Goal: Task Accomplishment & Management: Manage account settings

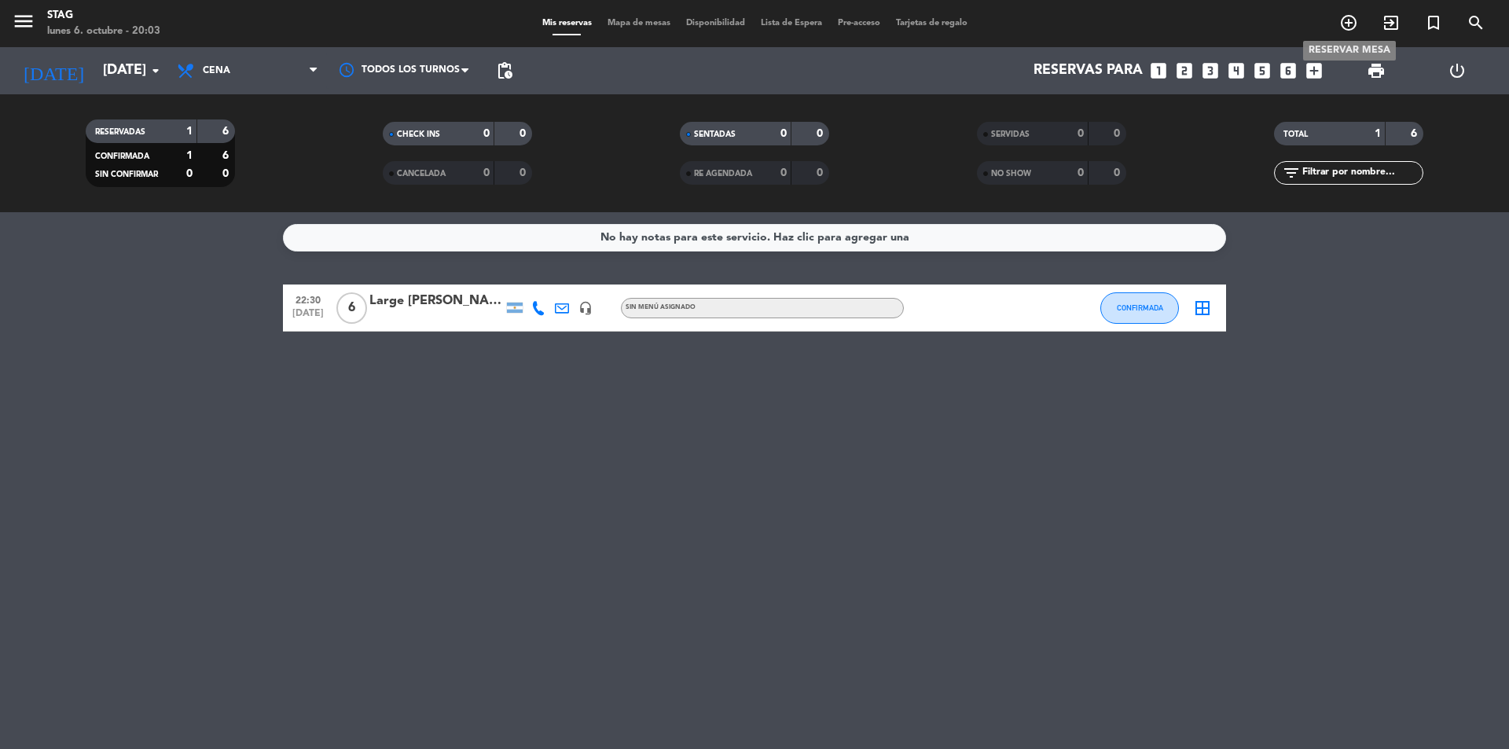
click at [1342, 23] on span "add_circle_outline" at bounding box center [1349, 22] width 42 height 27
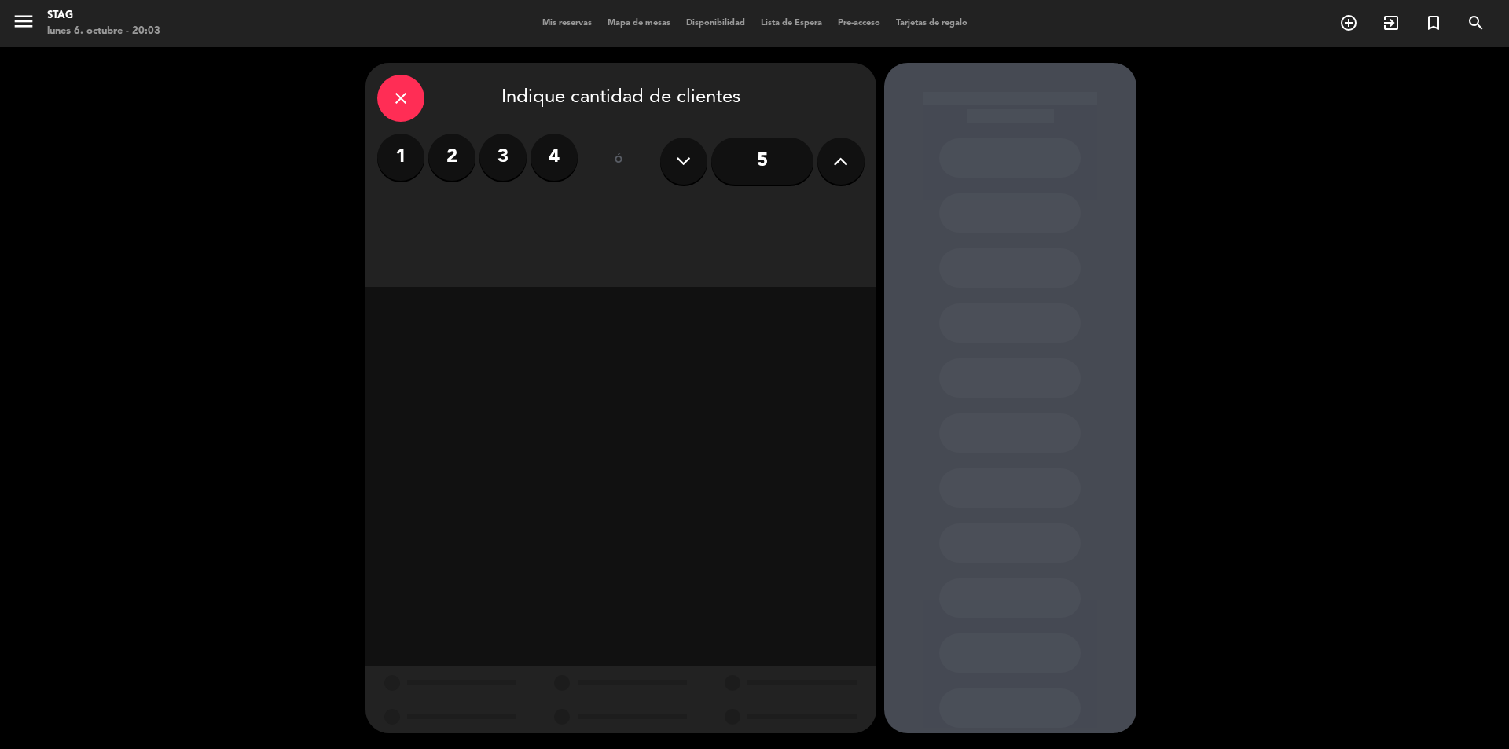
click at [450, 156] on label "2" at bounding box center [451, 157] width 47 height 47
click at [809, 219] on div "Cena" at bounding box center [784, 215] width 160 height 31
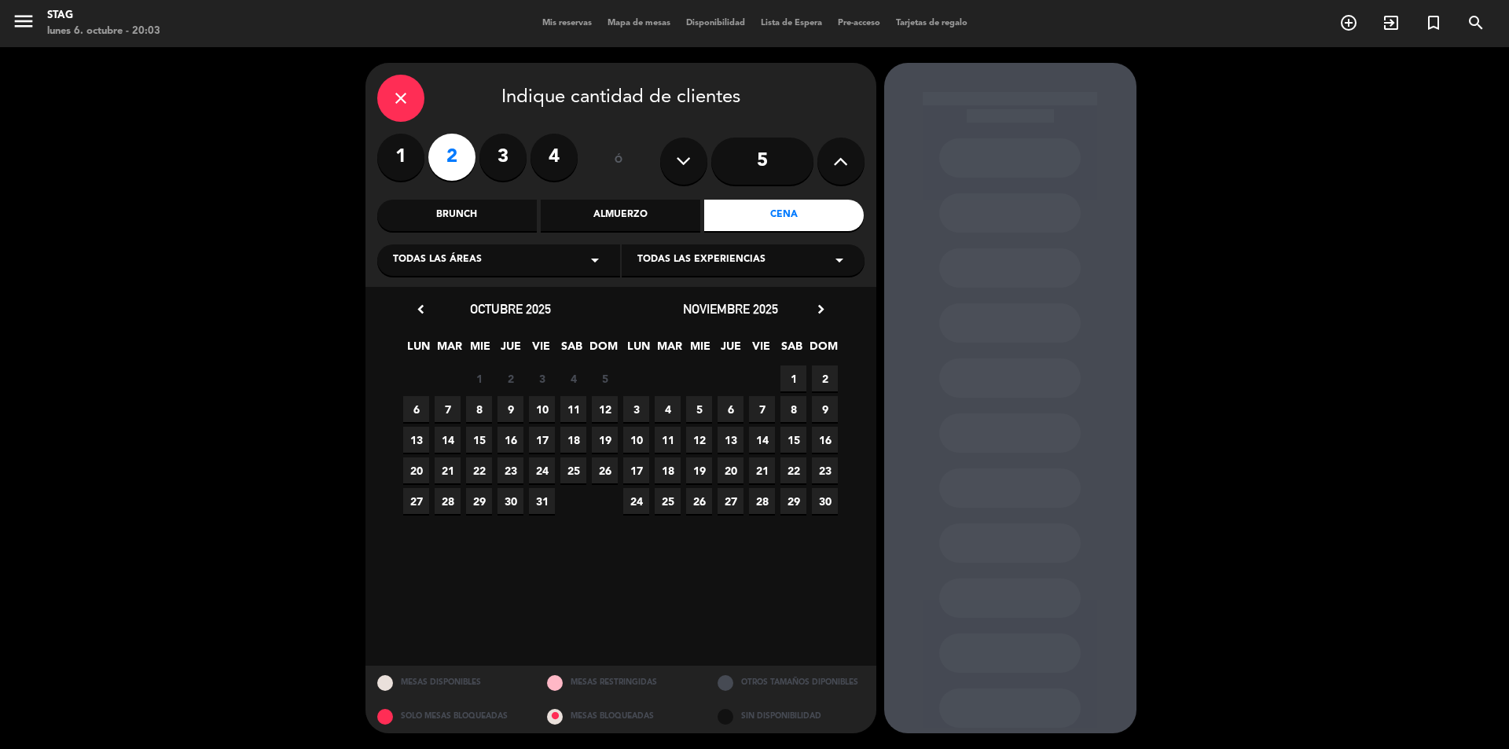
click at [417, 408] on span "6" at bounding box center [416, 409] width 26 height 26
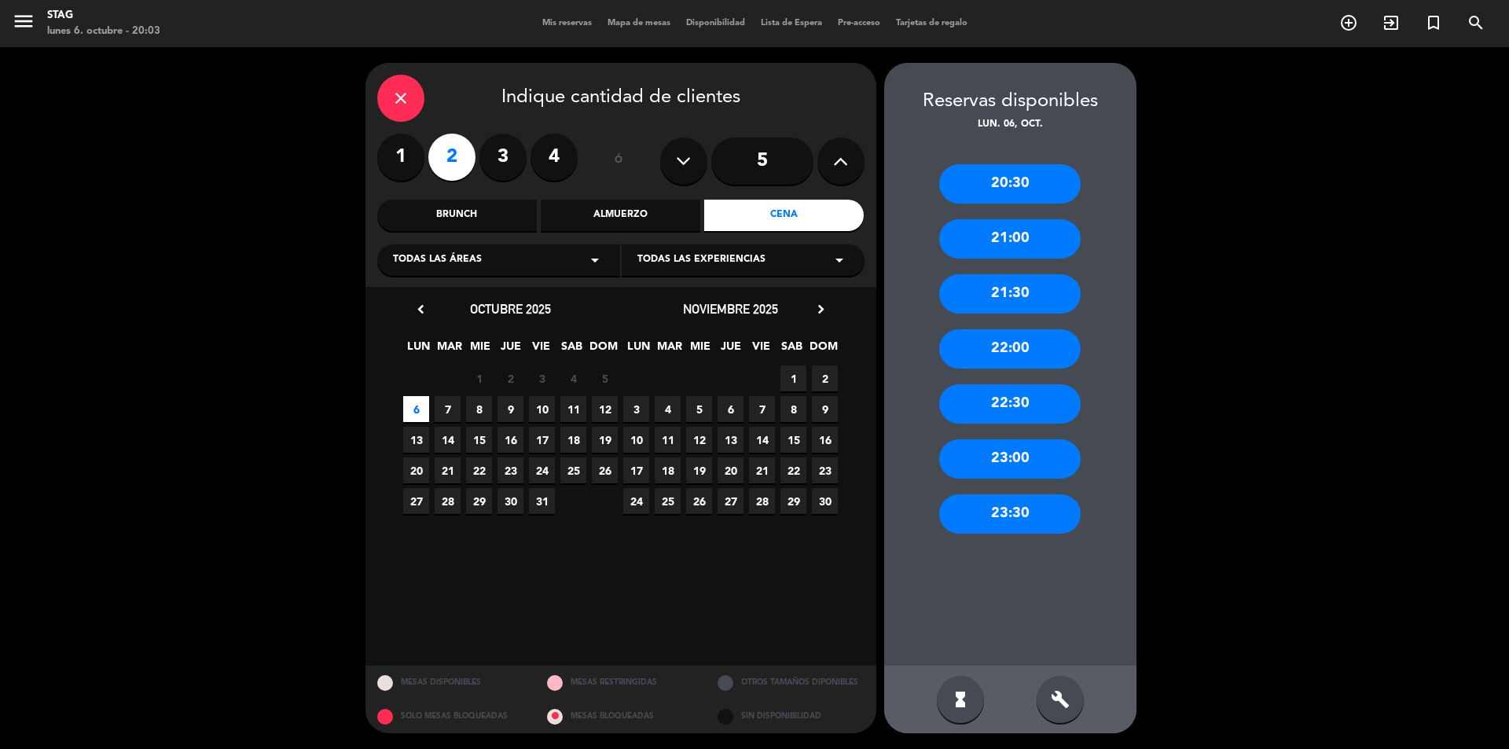
click at [1029, 171] on div "20:30" at bounding box center [1010, 183] width 142 height 39
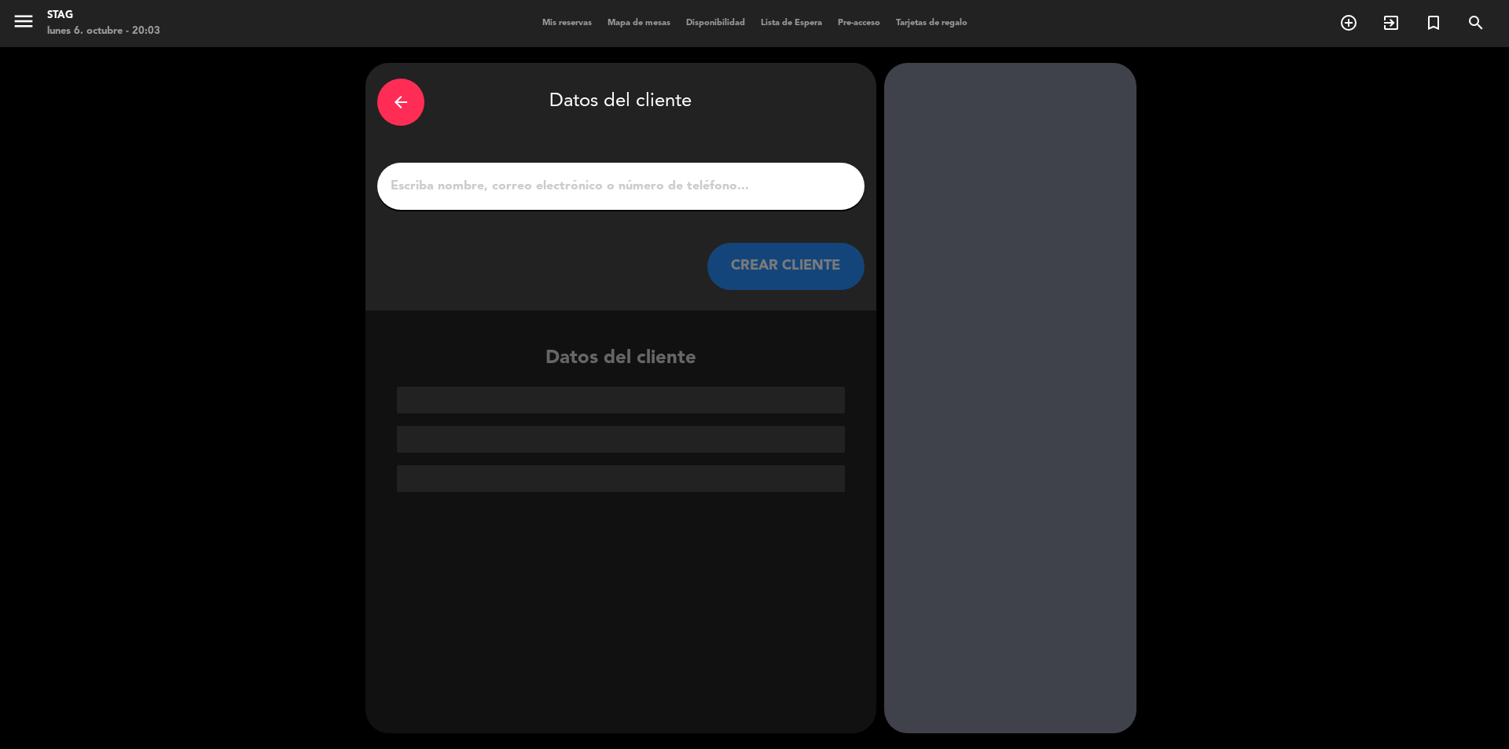
click at [546, 184] on input "1" at bounding box center [621, 186] width 464 height 22
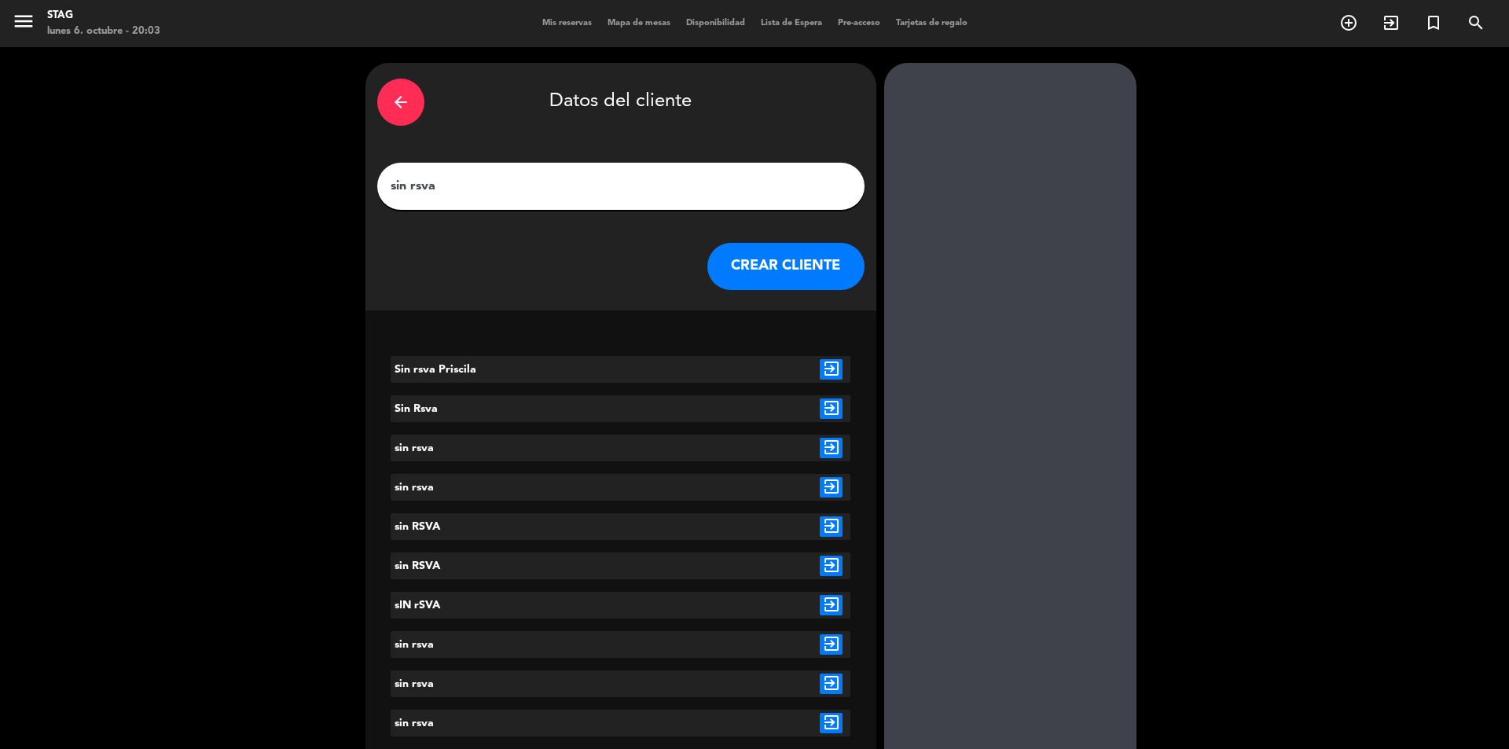
type input "sin rsva"
click at [830, 263] on button "CREAR CLIENTE" at bounding box center [786, 266] width 157 height 47
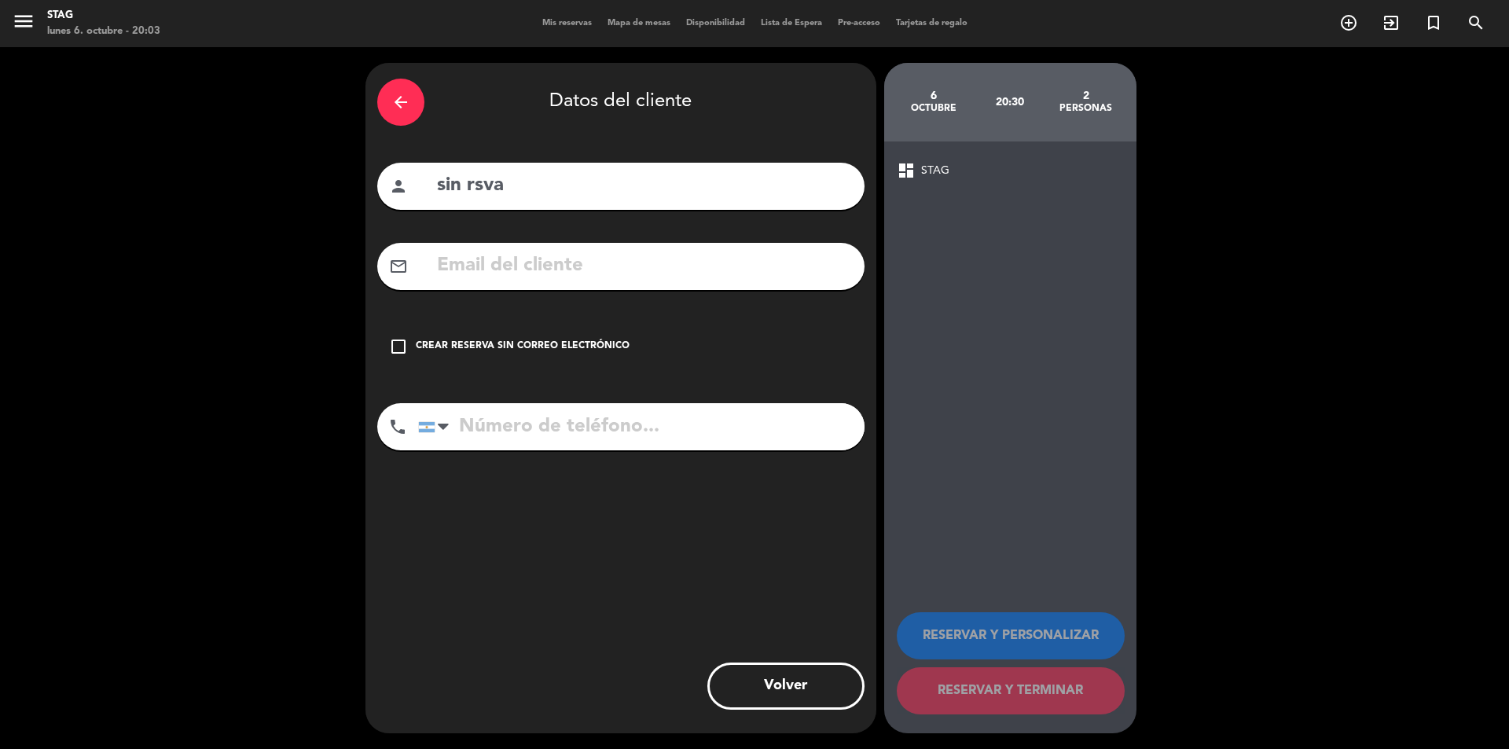
click at [392, 347] on icon "check_box_outline_blank" at bounding box center [398, 346] width 19 height 19
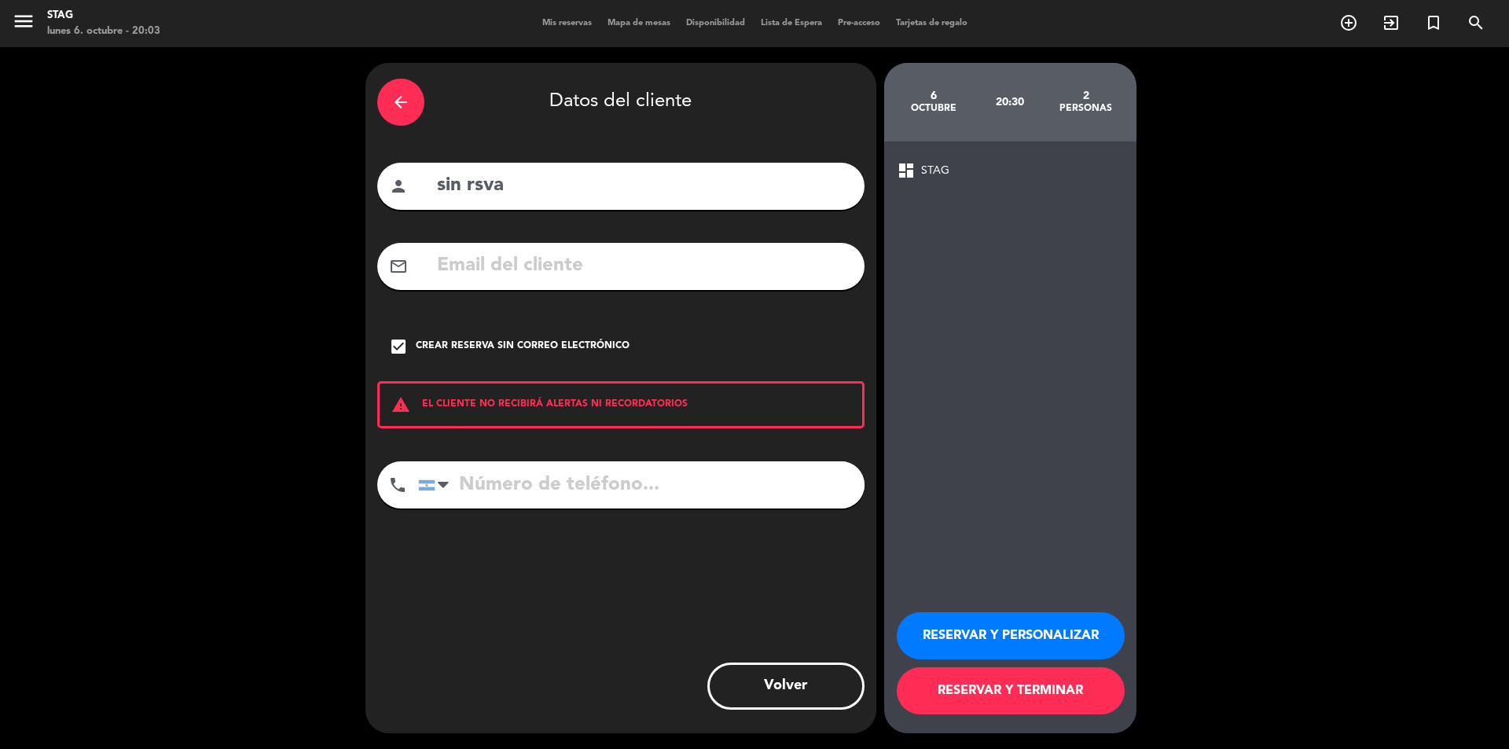
click at [1005, 683] on button "RESERVAR Y TERMINAR" at bounding box center [1011, 690] width 228 height 47
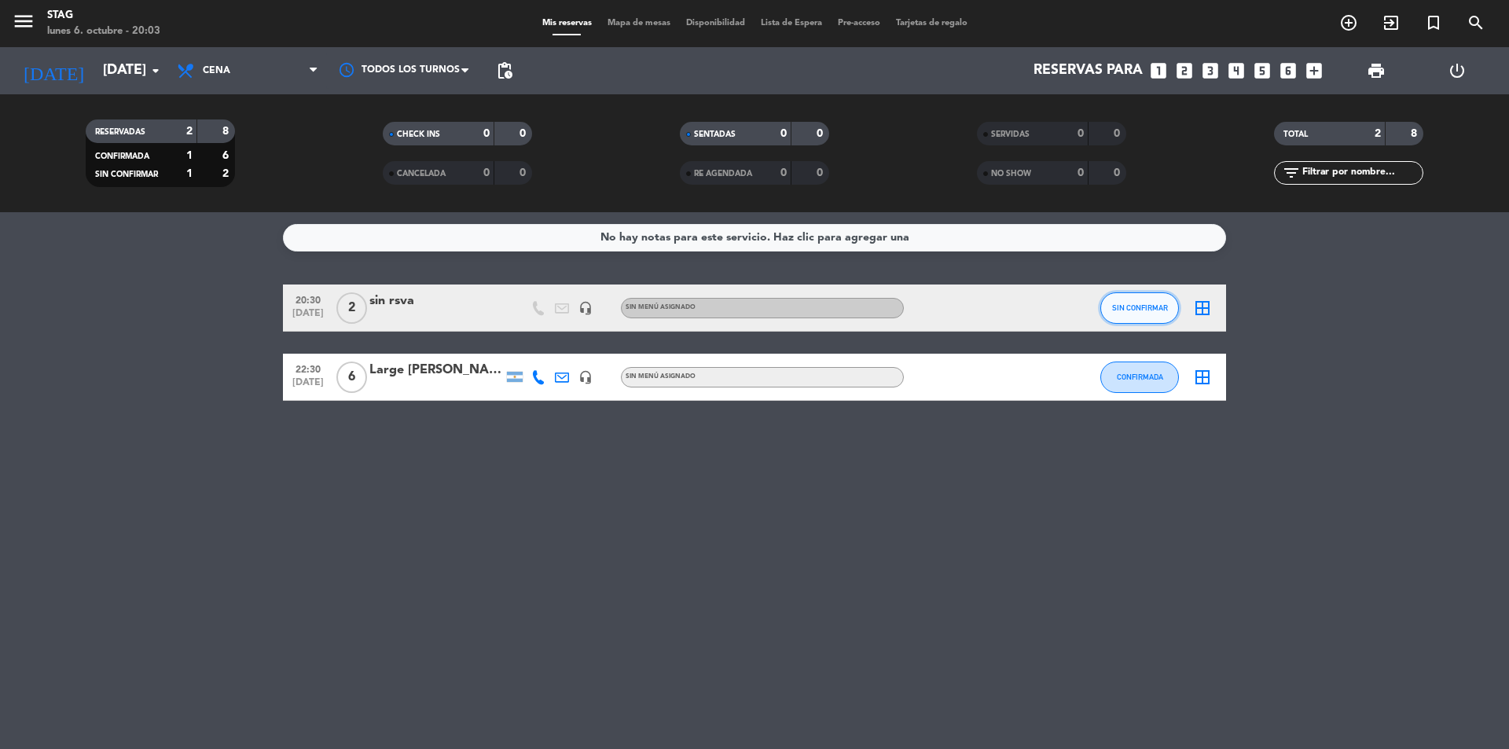
click at [1138, 303] on span "SIN CONFIRMAR" at bounding box center [1140, 307] width 56 height 9
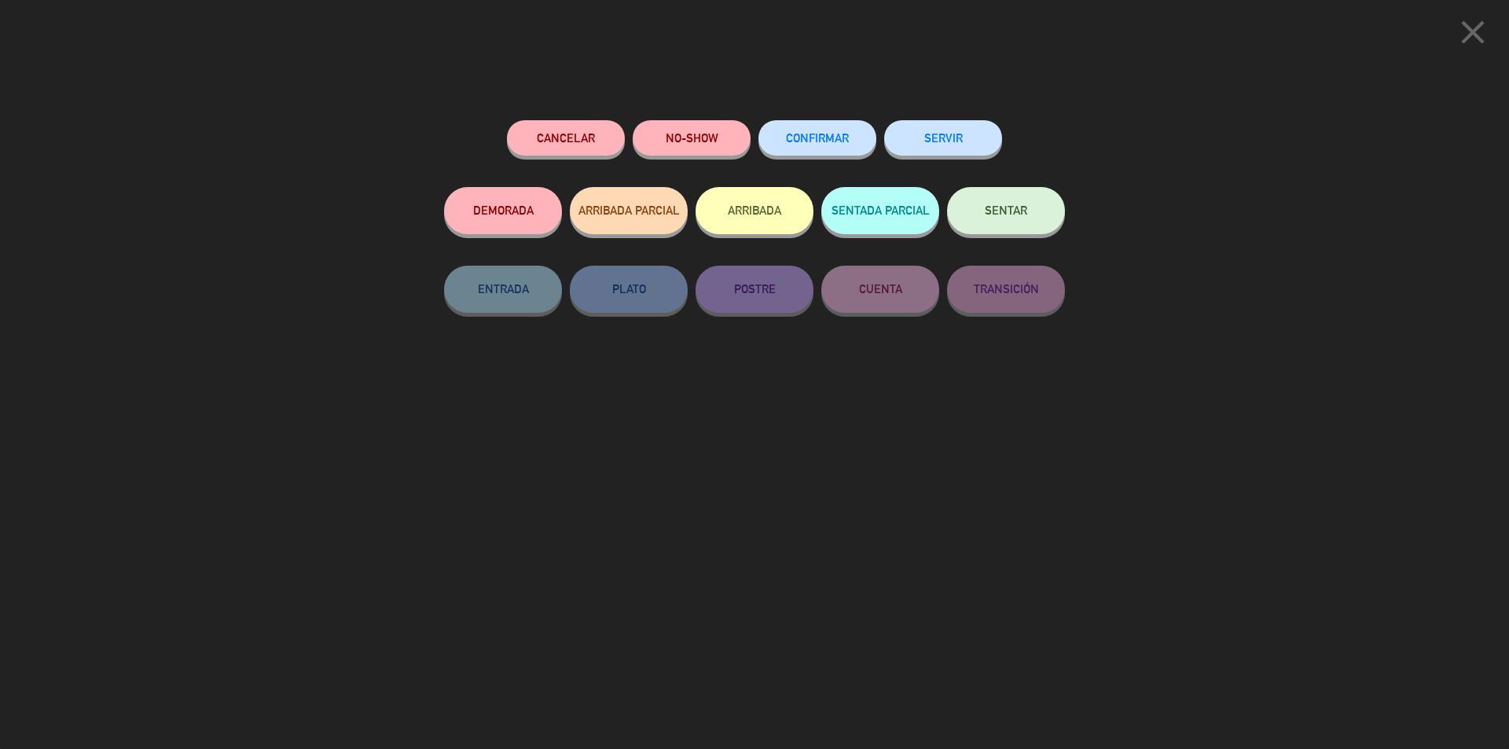
click at [1026, 209] on span "SENTAR" at bounding box center [1006, 210] width 42 height 13
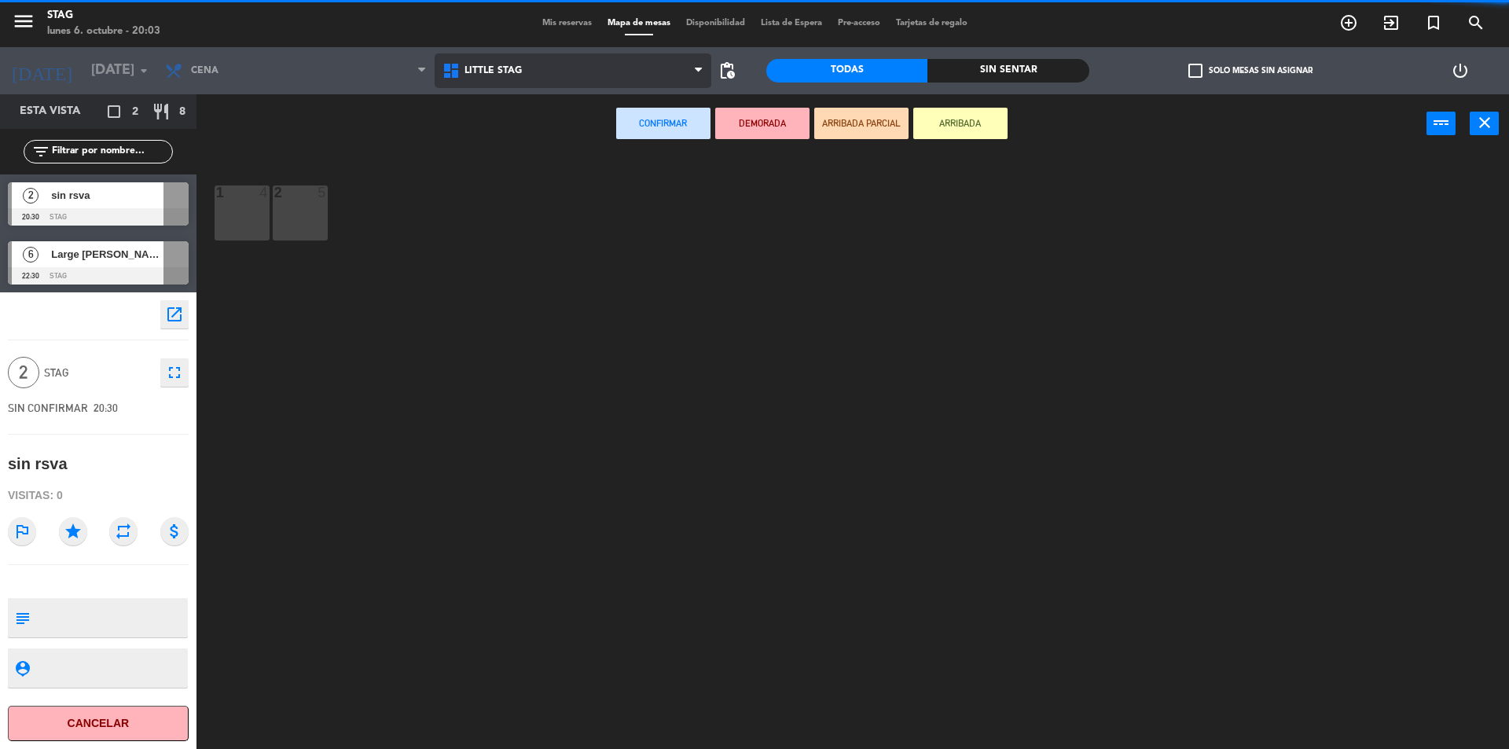
click at [472, 72] on span "Little Stag" at bounding box center [493, 70] width 57 height 11
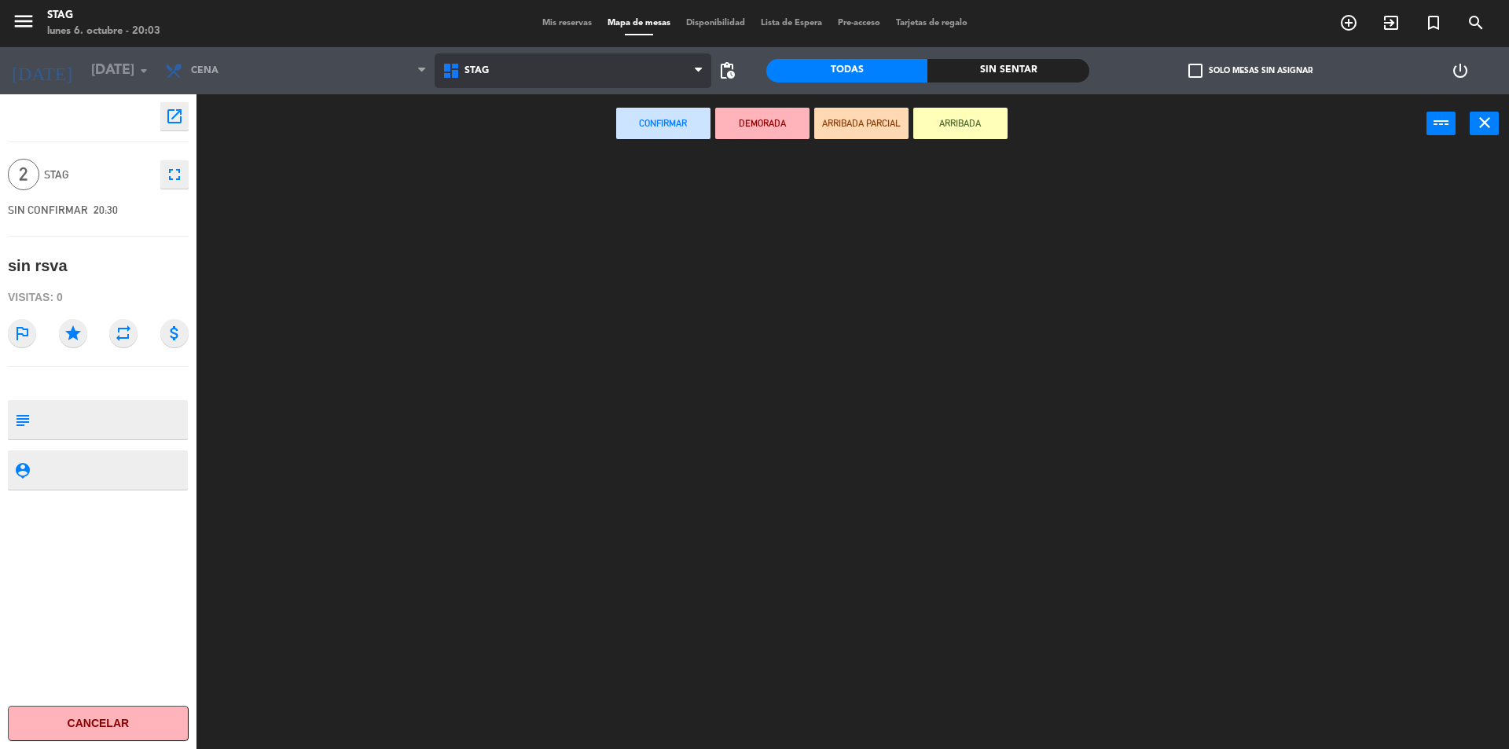
click at [487, 138] on ng-component "menu STAG lunes 6. octubre - 20:03 Mis reservas Mapa de mesas Disponibilidad Li…" at bounding box center [754, 376] width 1509 height 753
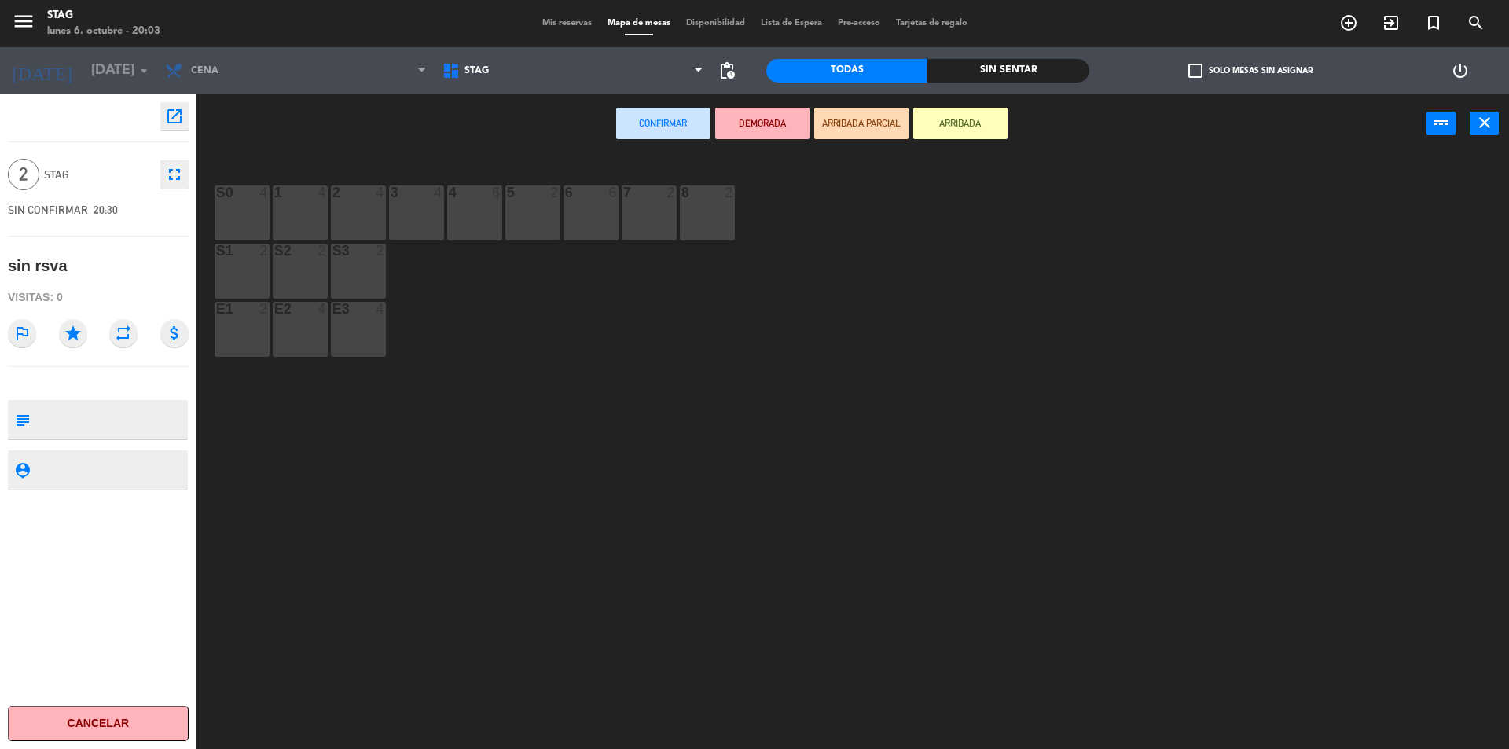
click at [244, 209] on div "S0 4" at bounding box center [242, 213] width 55 height 55
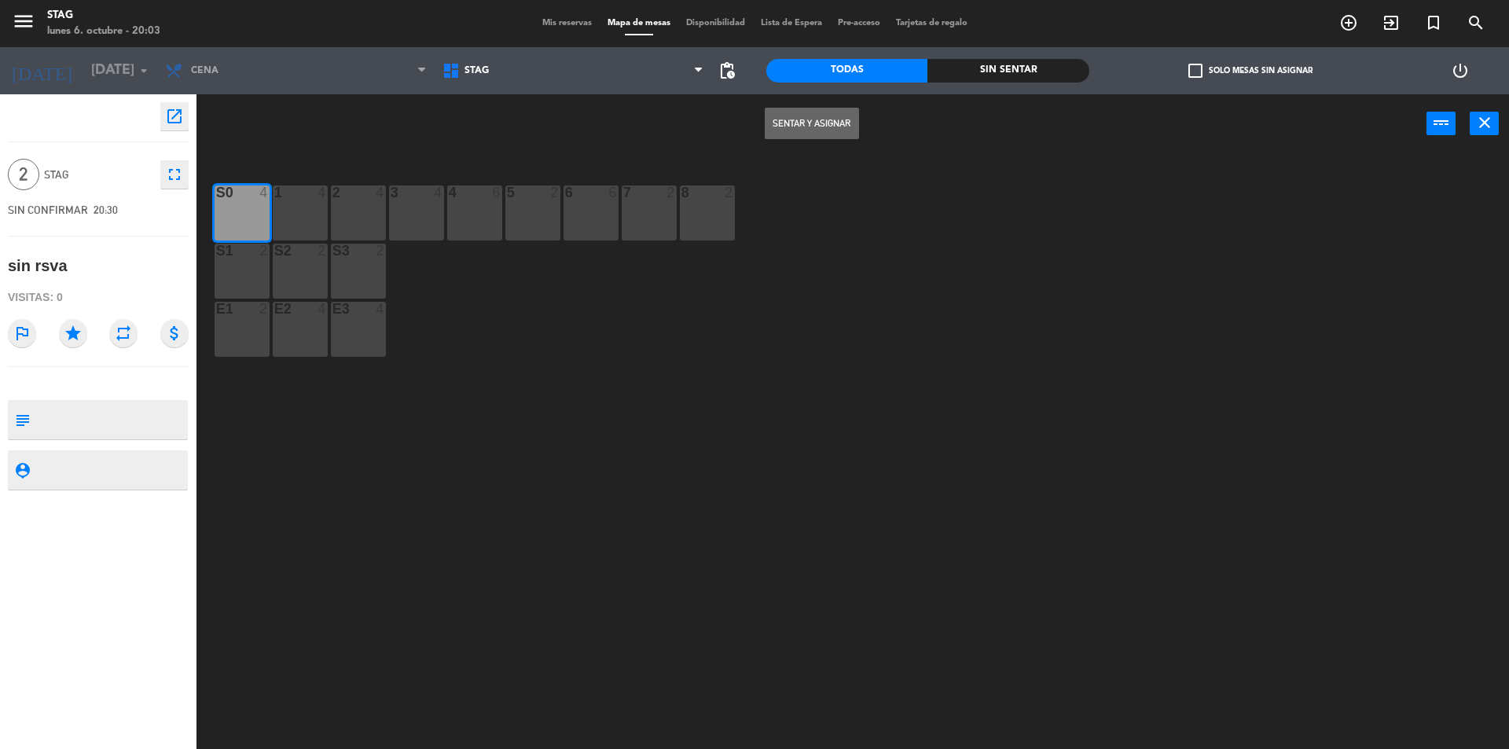
click at [818, 122] on button "Sentar y Asignar" at bounding box center [812, 123] width 94 height 31
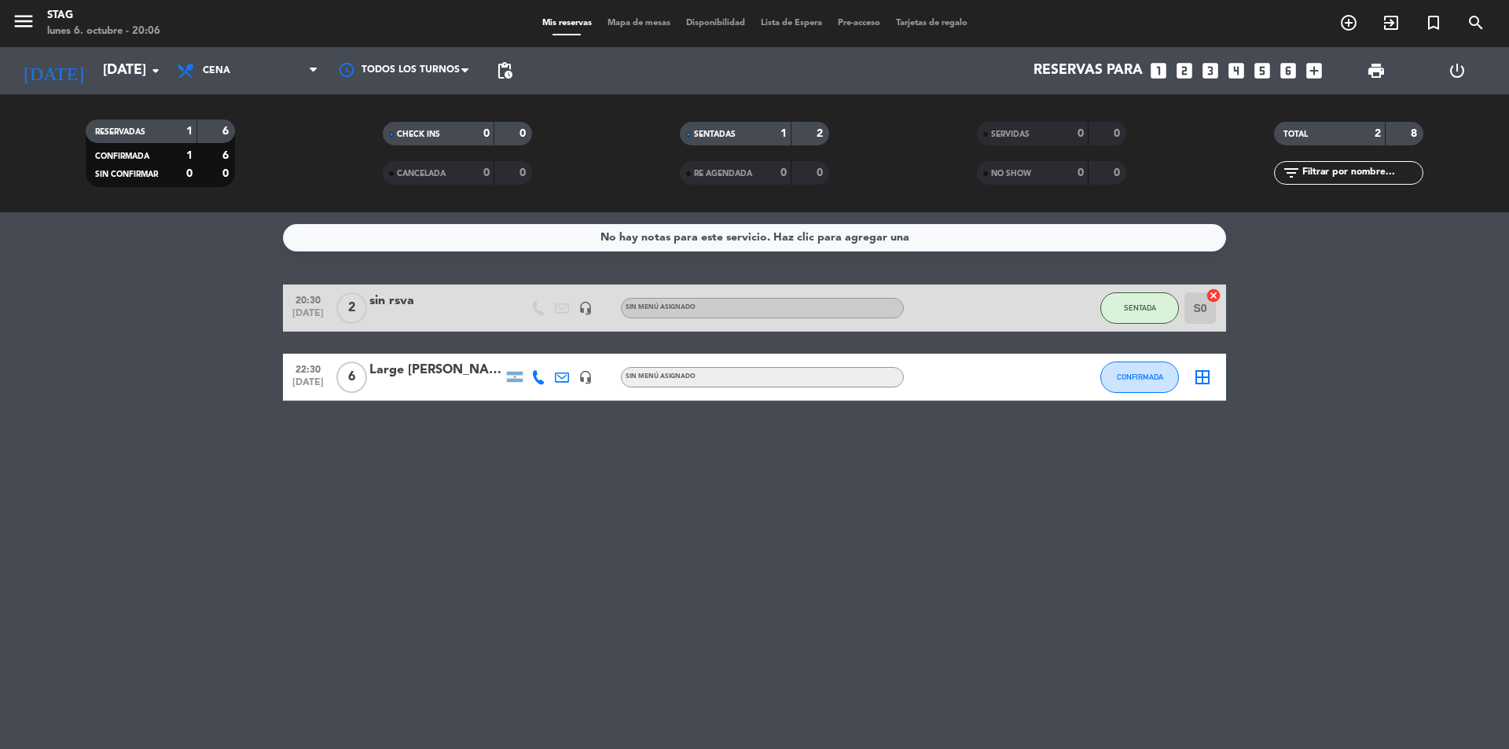
click at [788, 530] on div "No hay notas para este servicio. Haz clic para agregar una 20:30 [DATE] 2 sin r…" at bounding box center [754, 480] width 1509 height 537
click at [1351, 20] on icon "add_circle_outline" at bounding box center [1349, 22] width 19 height 19
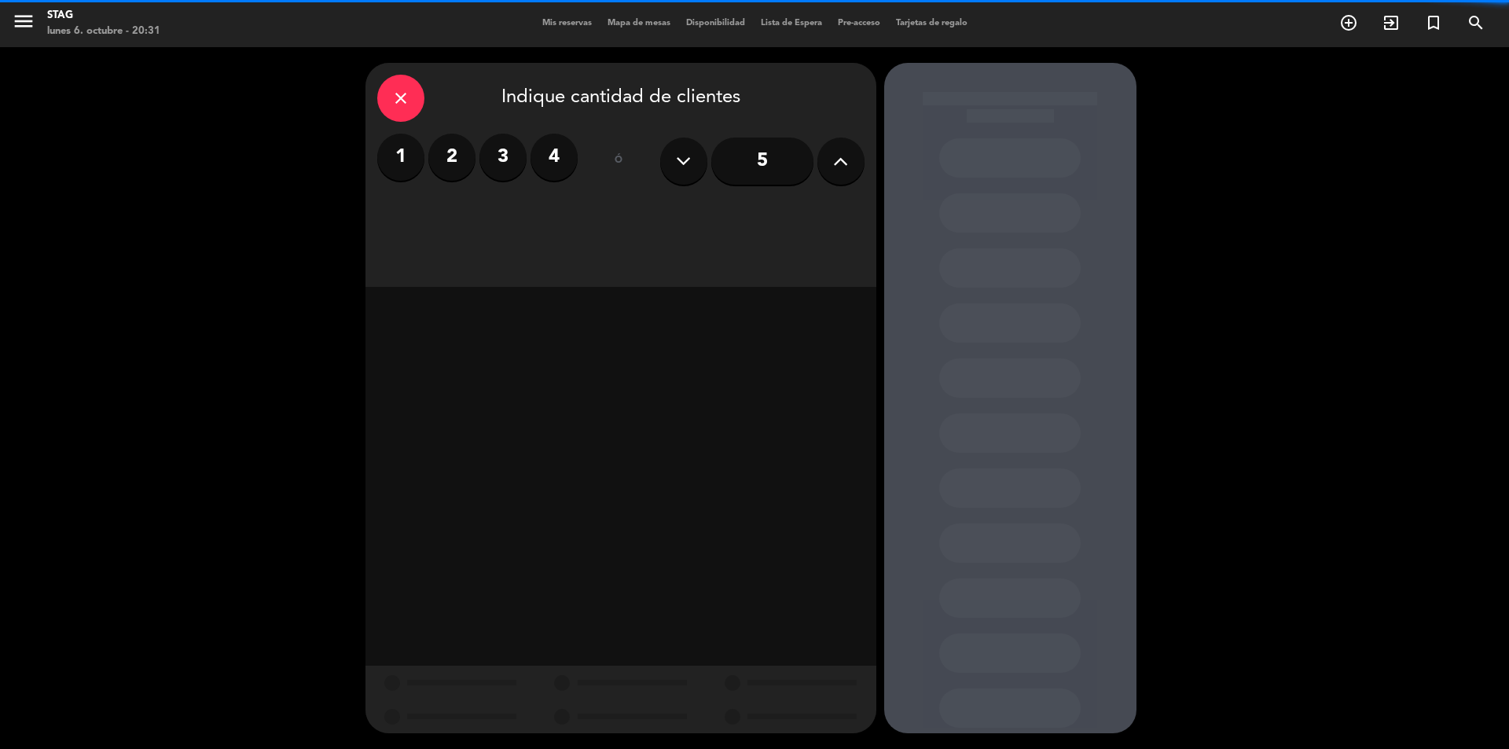
click at [443, 160] on label "2" at bounding box center [451, 157] width 47 height 47
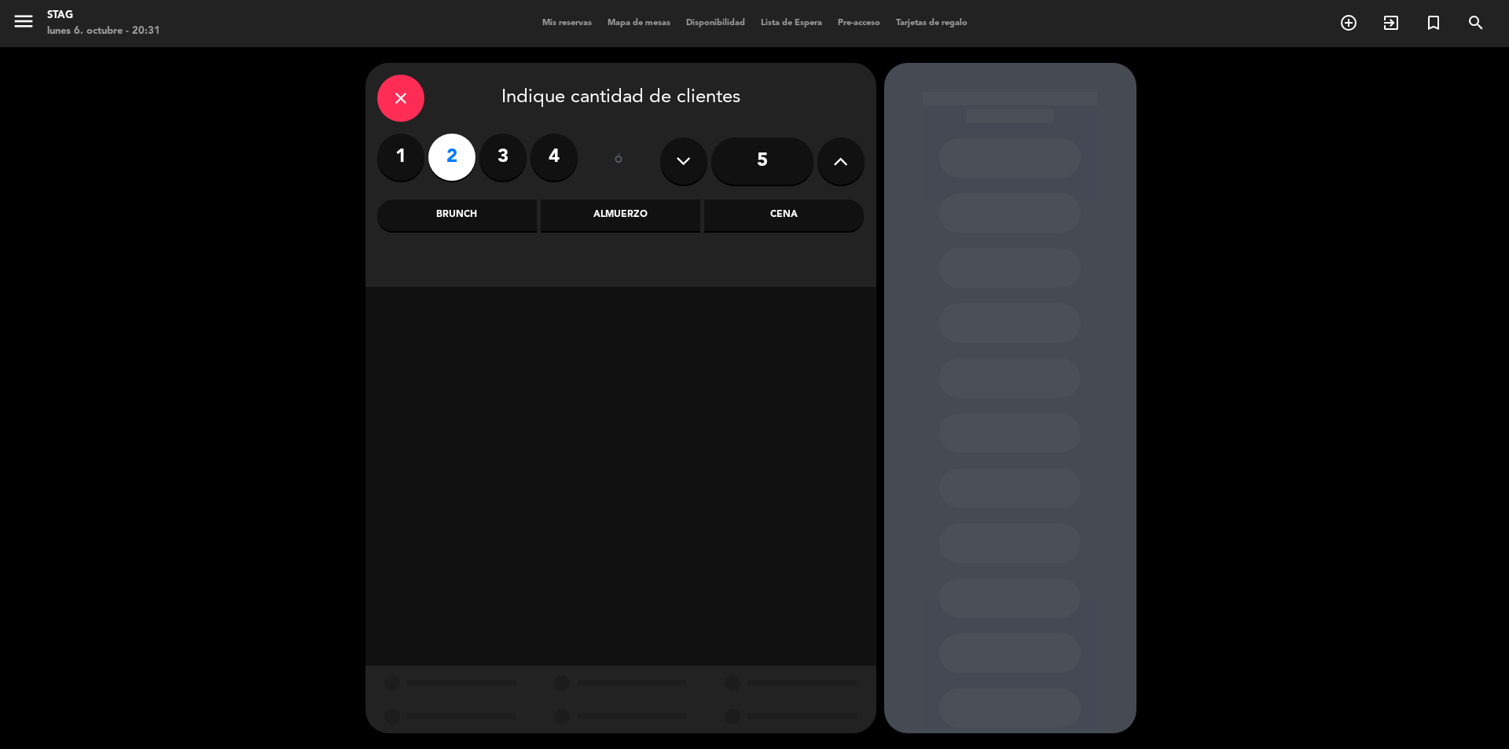
click at [773, 223] on div "Cena" at bounding box center [784, 215] width 160 height 31
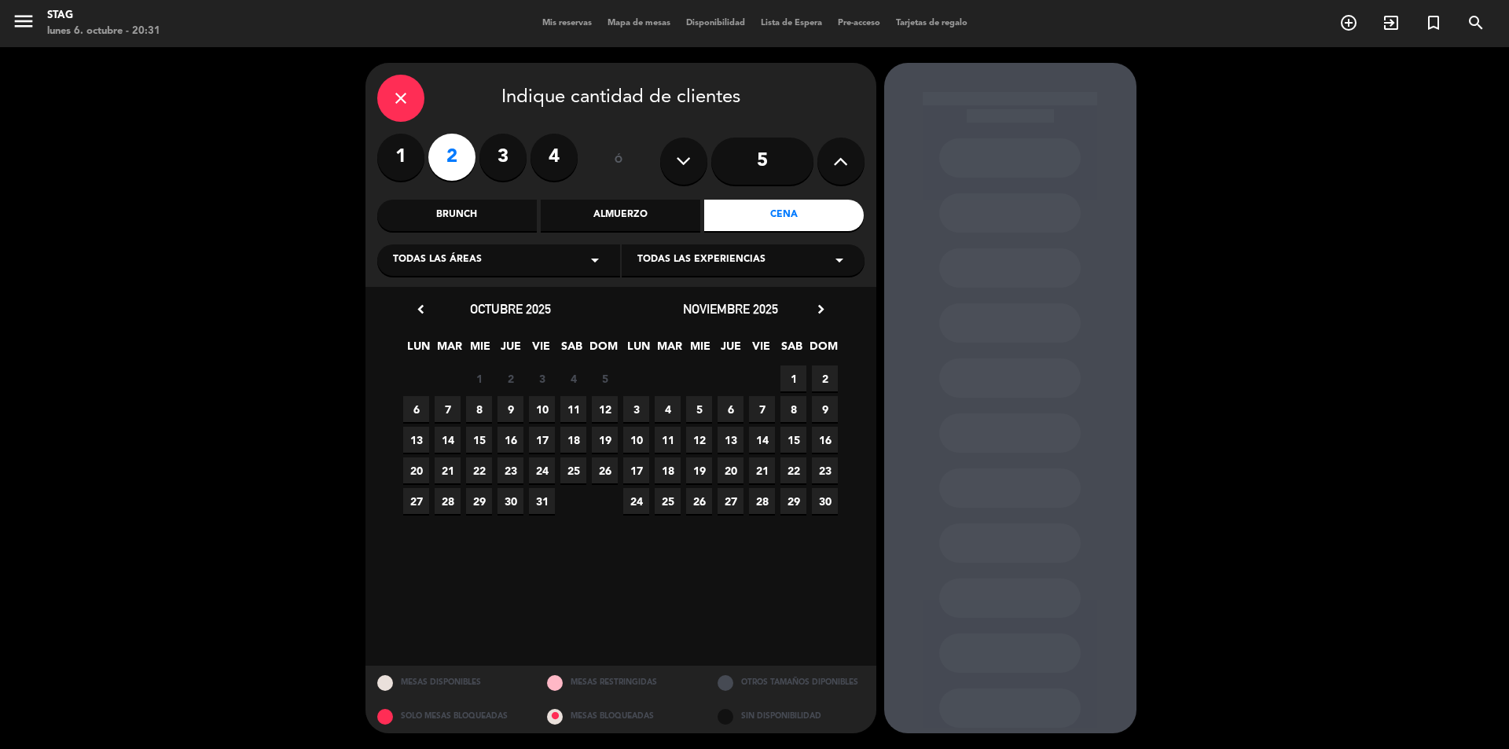
click at [414, 406] on span "6" at bounding box center [416, 409] width 26 height 26
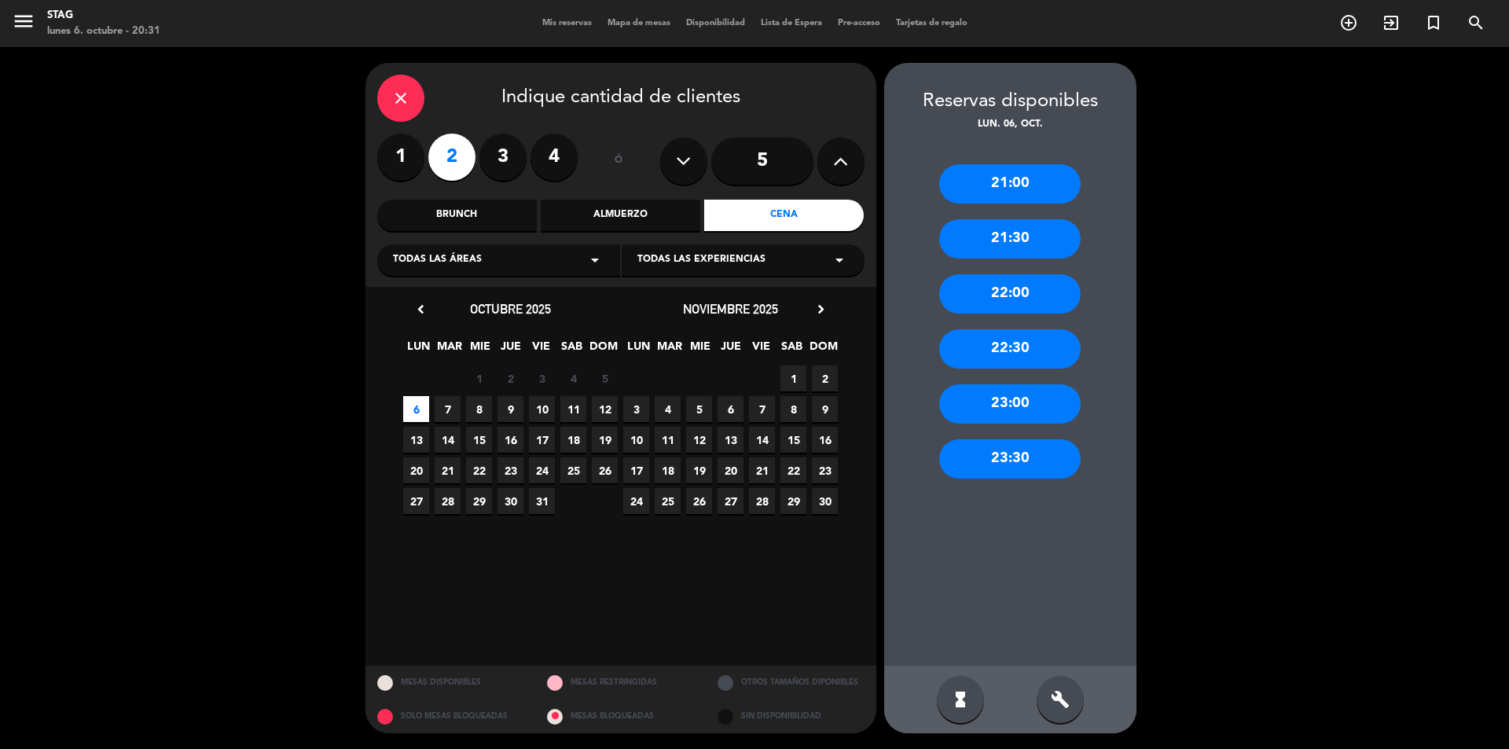
click at [1027, 178] on div "21:00" at bounding box center [1010, 183] width 142 height 39
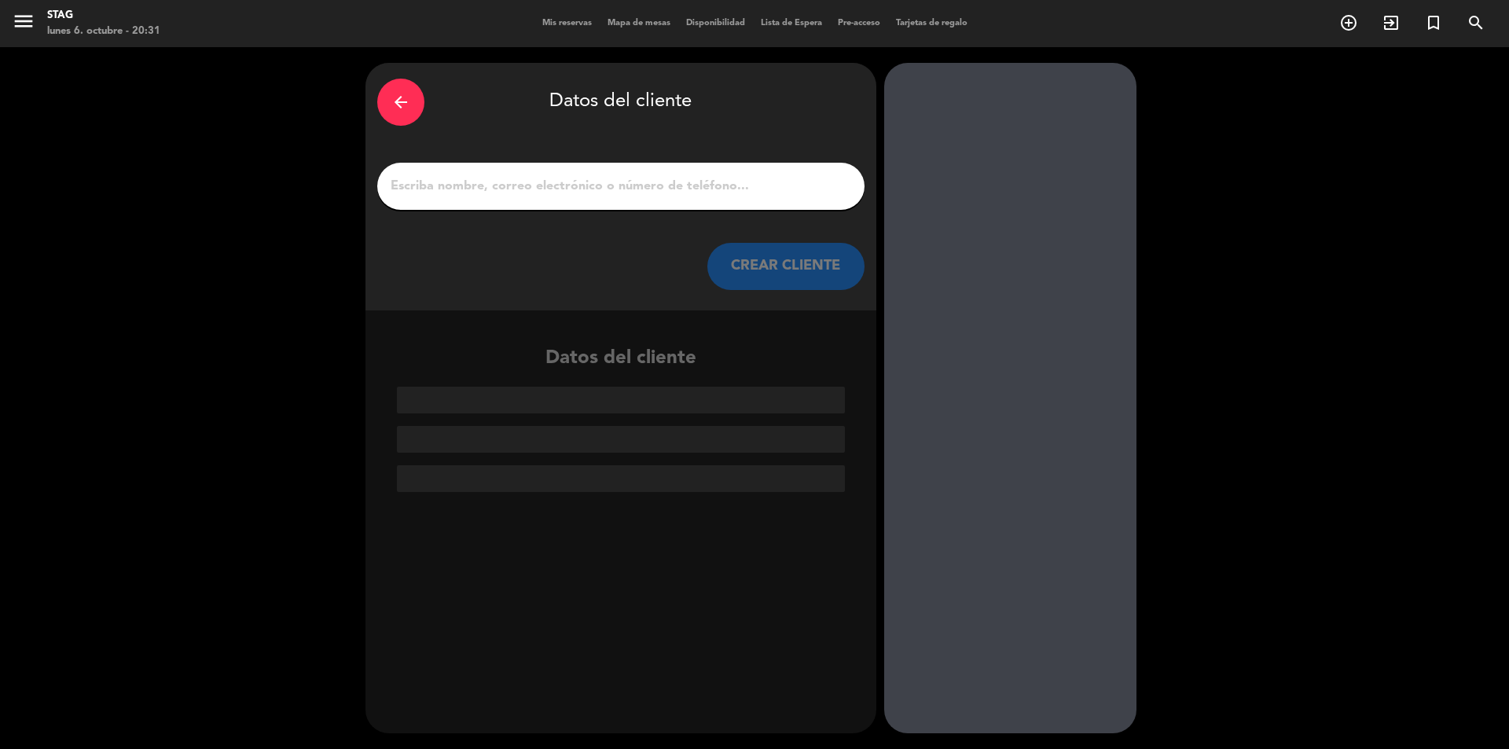
click at [462, 192] on input "1" at bounding box center [621, 186] width 464 height 22
click at [461, 192] on input "1" at bounding box center [621, 186] width 464 height 22
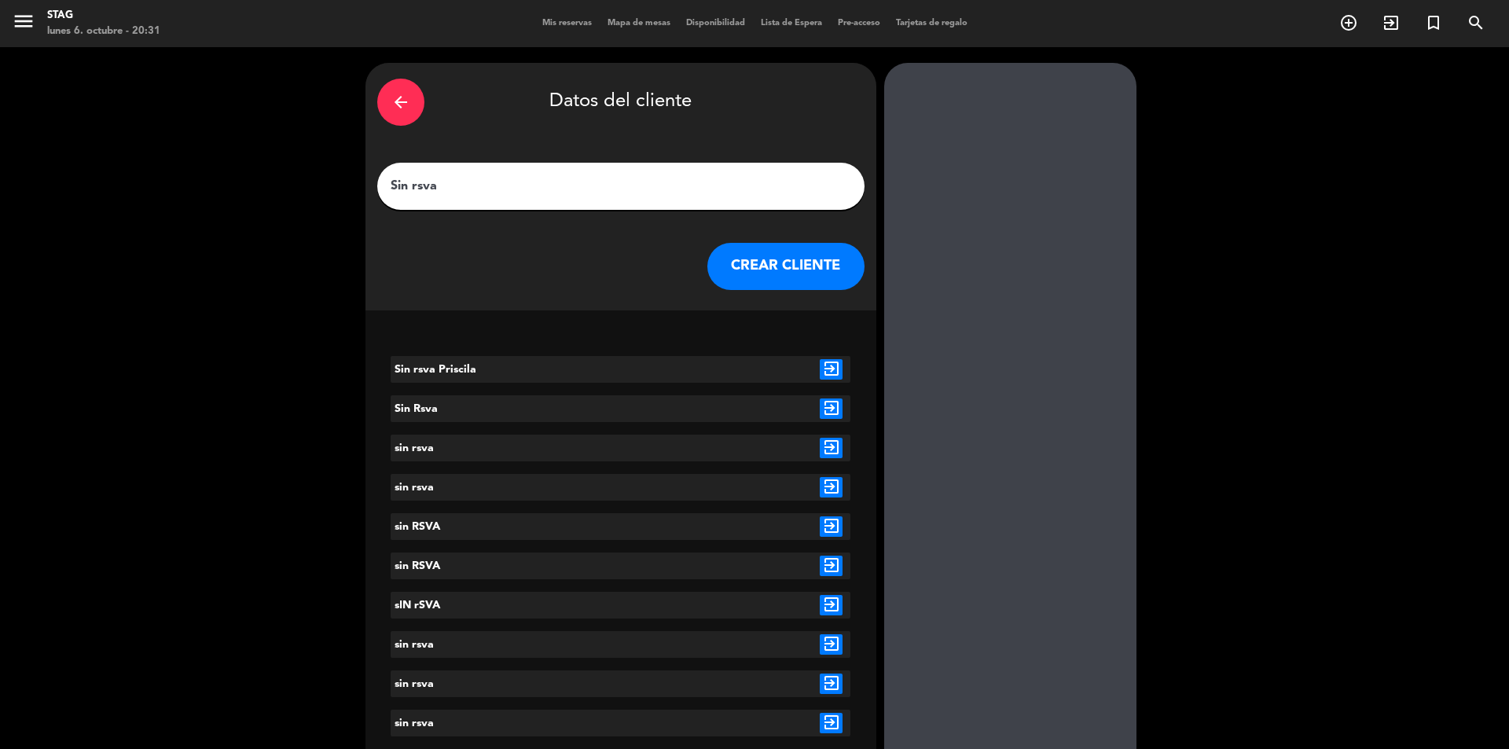
type input "Sin rsva"
click at [754, 257] on button "CREAR CLIENTE" at bounding box center [786, 266] width 157 height 47
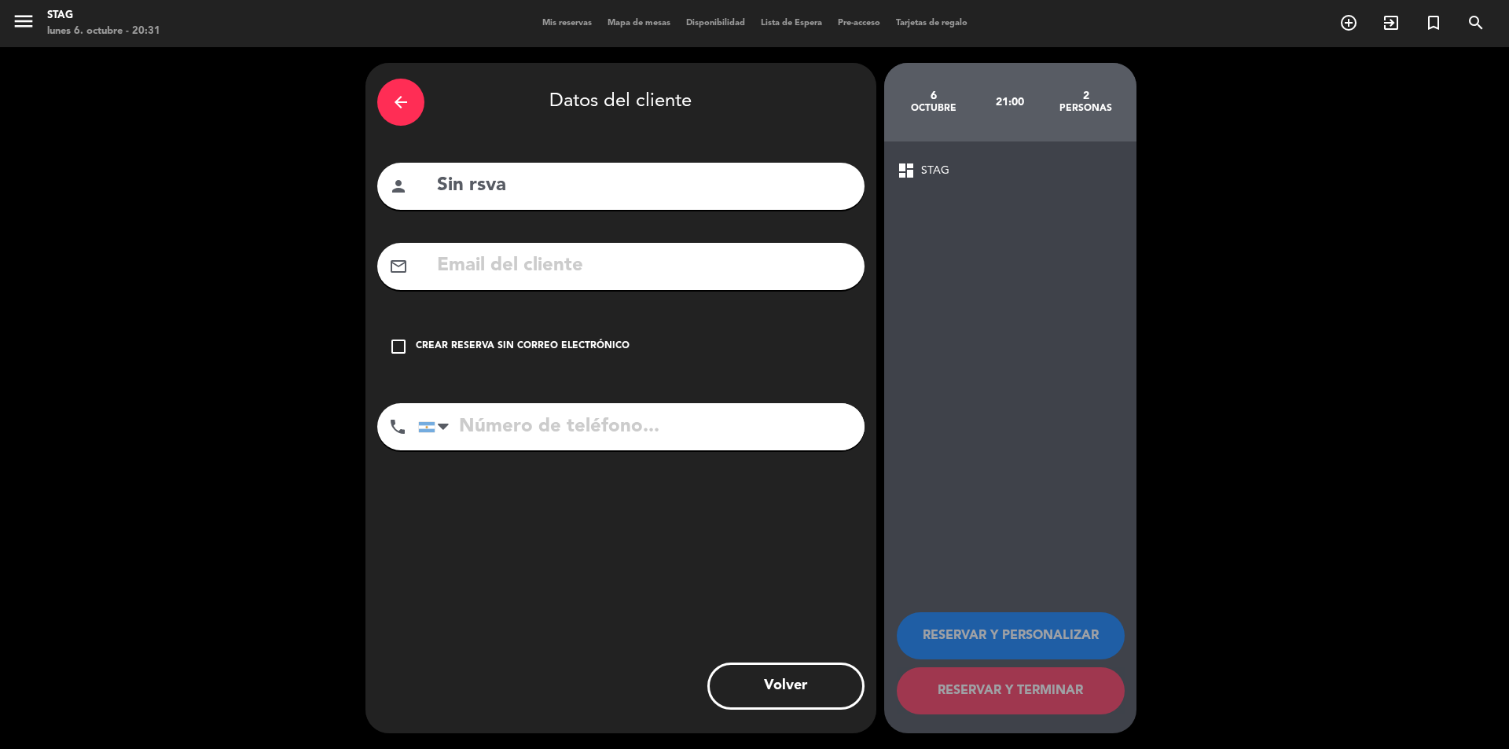
click at [409, 342] on div "check_box_outline_blank Crear reserva sin correo electrónico" at bounding box center [620, 346] width 487 height 47
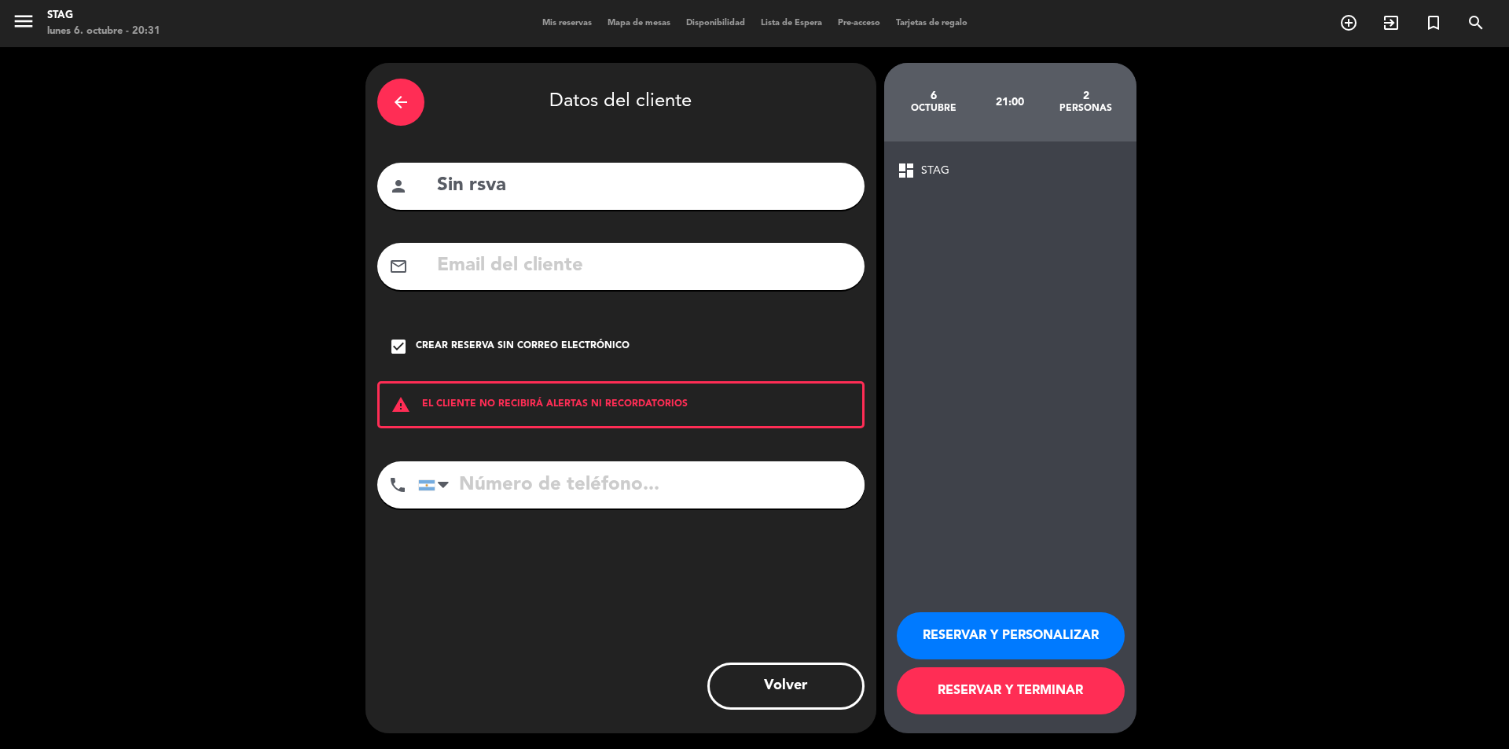
drag, startPoint x: 1028, startPoint y: 640, endPoint x: 1043, endPoint y: 640, distance: 15.7
click at [1029, 640] on button "RESERVAR Y PERSONALIZAR" at bounding box center [1011, 635] width 228 height 47
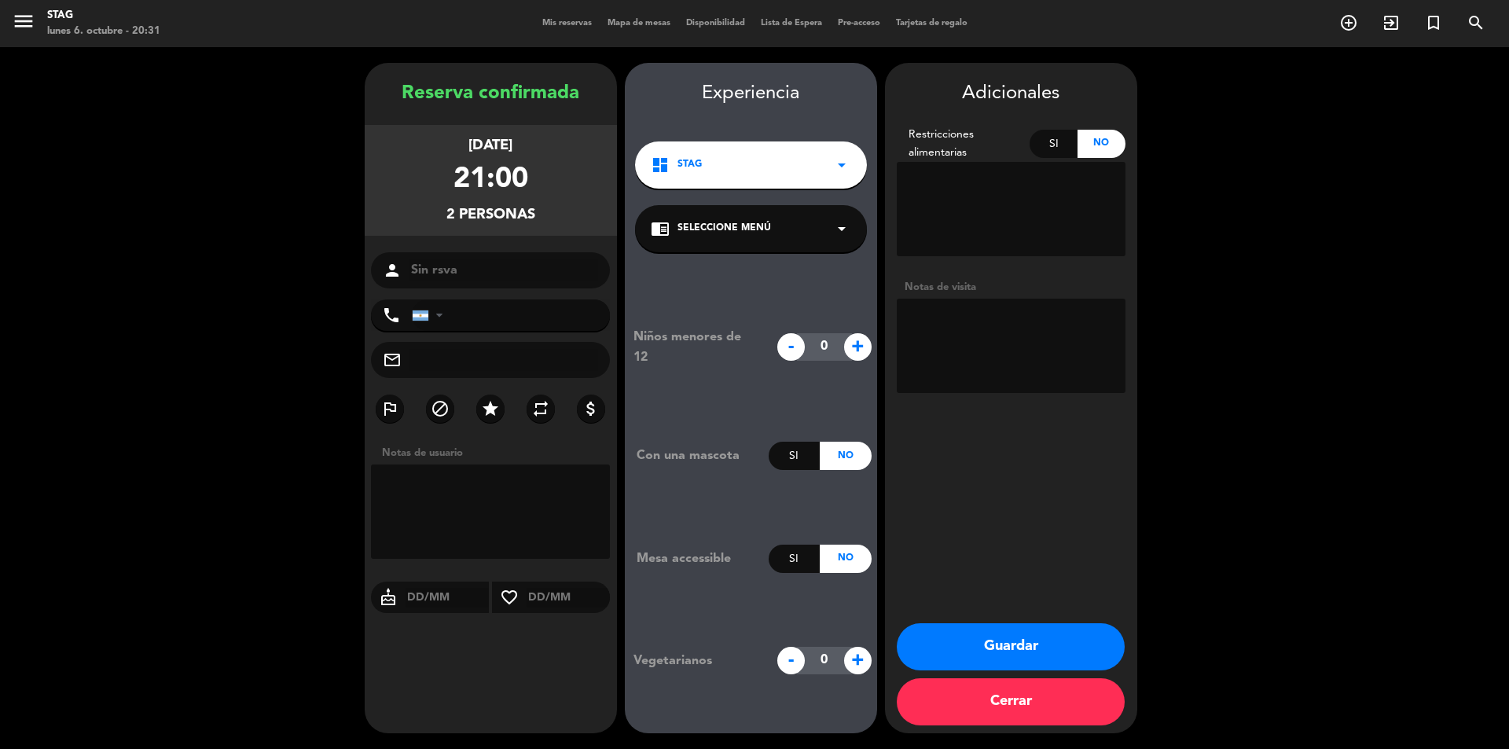
click at [1030, 652] on button "Guardar" at bounding box center [1011, 646] width 228 height 47
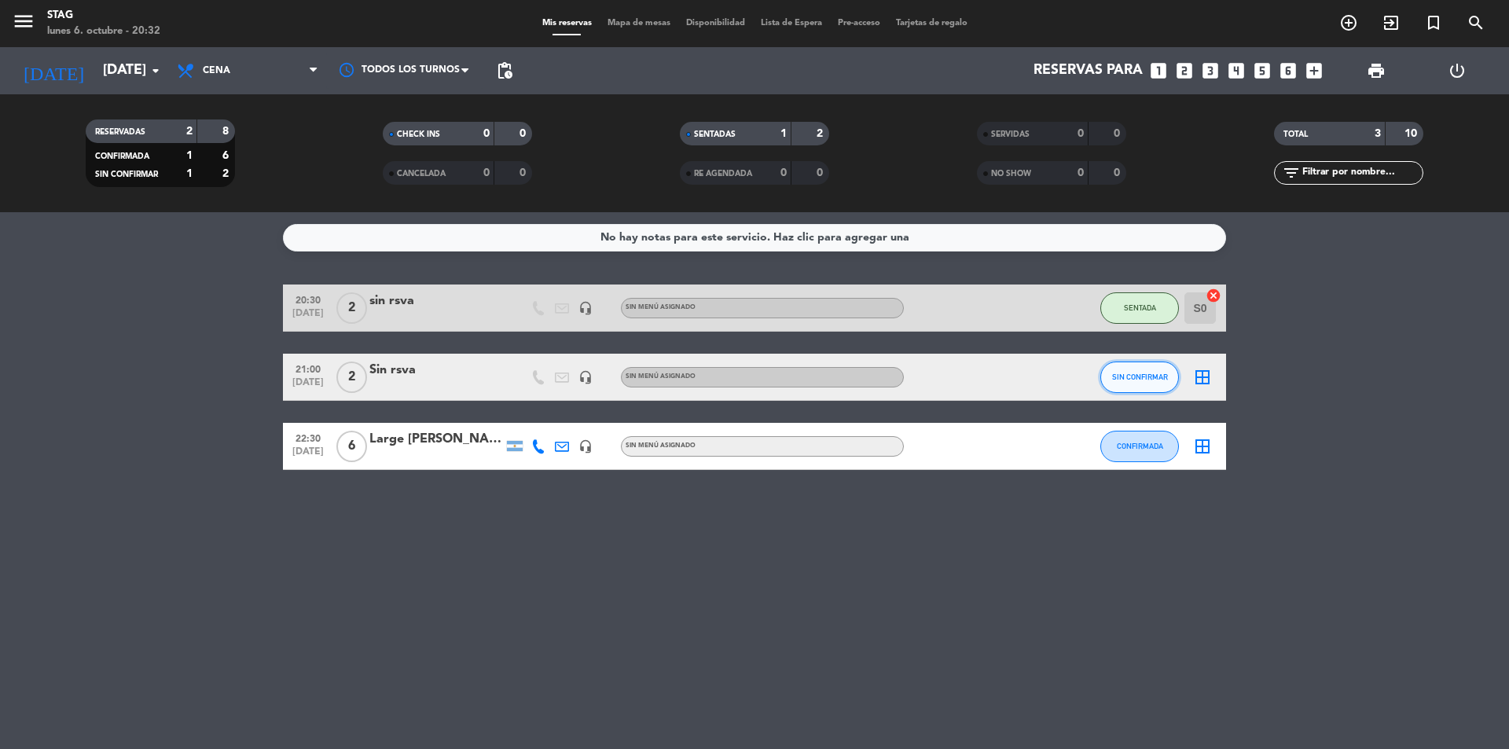
click at [1154, 374] on span "SIN CONFIRMAR" at bounding box center [1140, 377] width 56 height 9
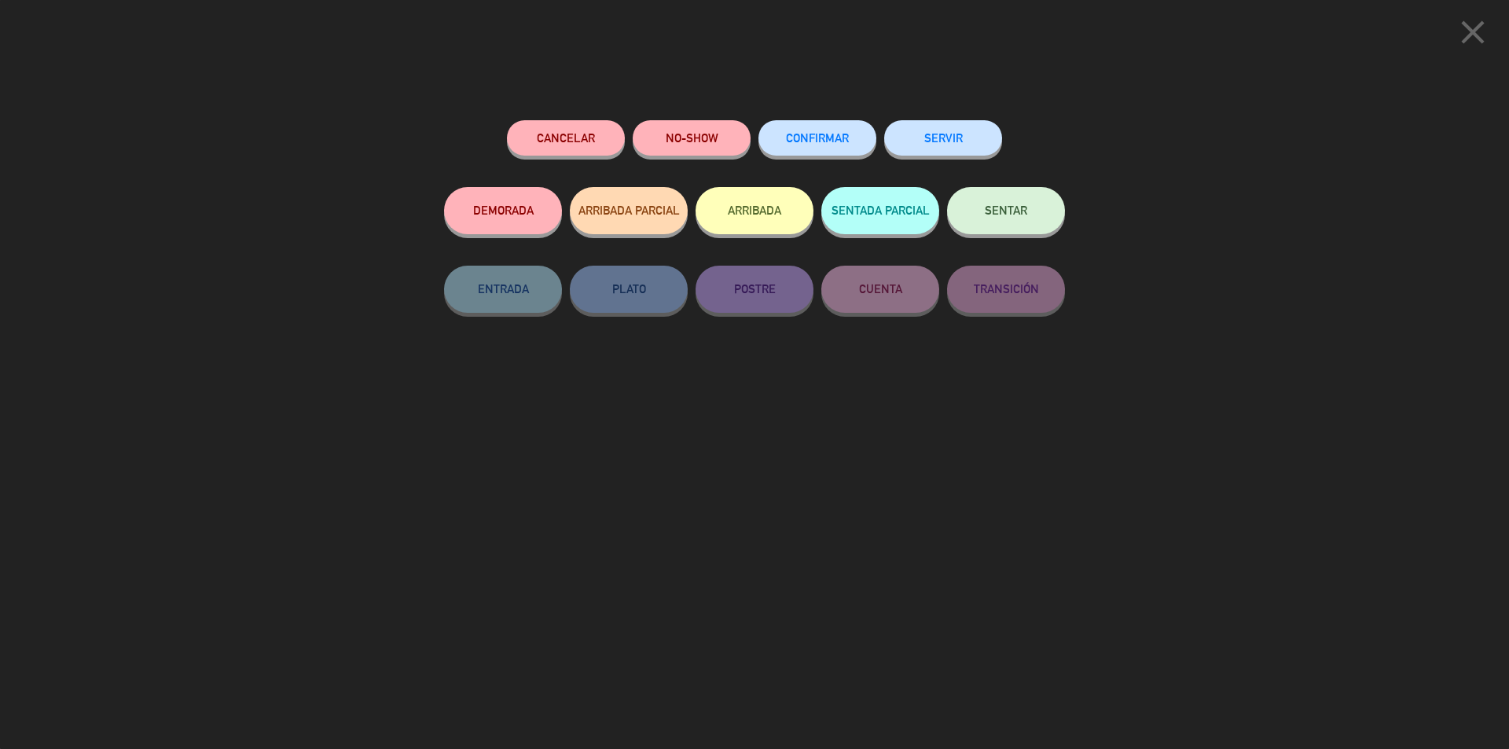
click at [1015, 210] on span "SENTAR" at bounding box center [1006, 210] width 42 height 13
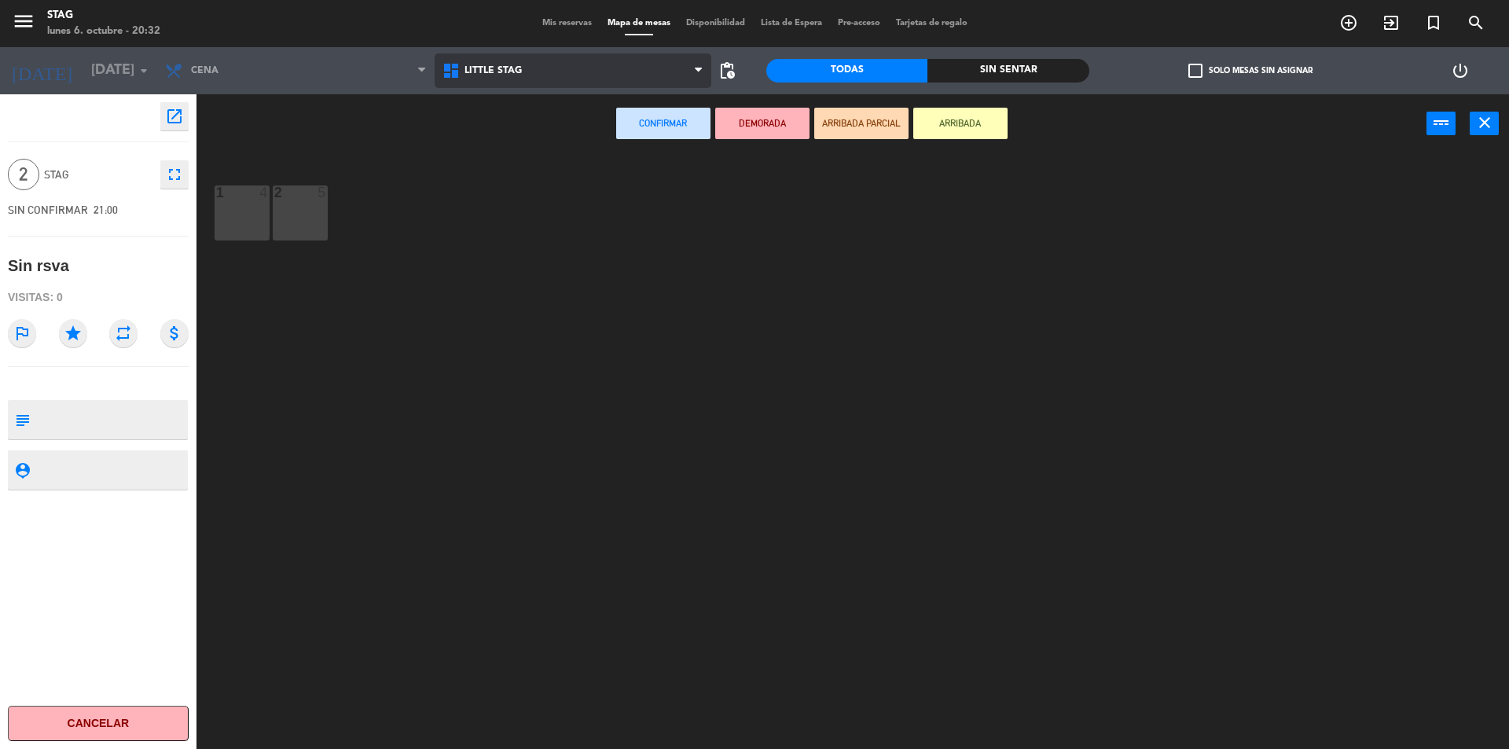
click at [486, 71] on span "Little Stag" at bounding box center [493, 70] width 57 height 11
click at [474, 138] on ng-component "menu STAG lunes 6. octubre - 20:32 Mis reservas Mapa de mesas Disponibilidad Li…" at bounding box center [754, 376] width 1509 height 753
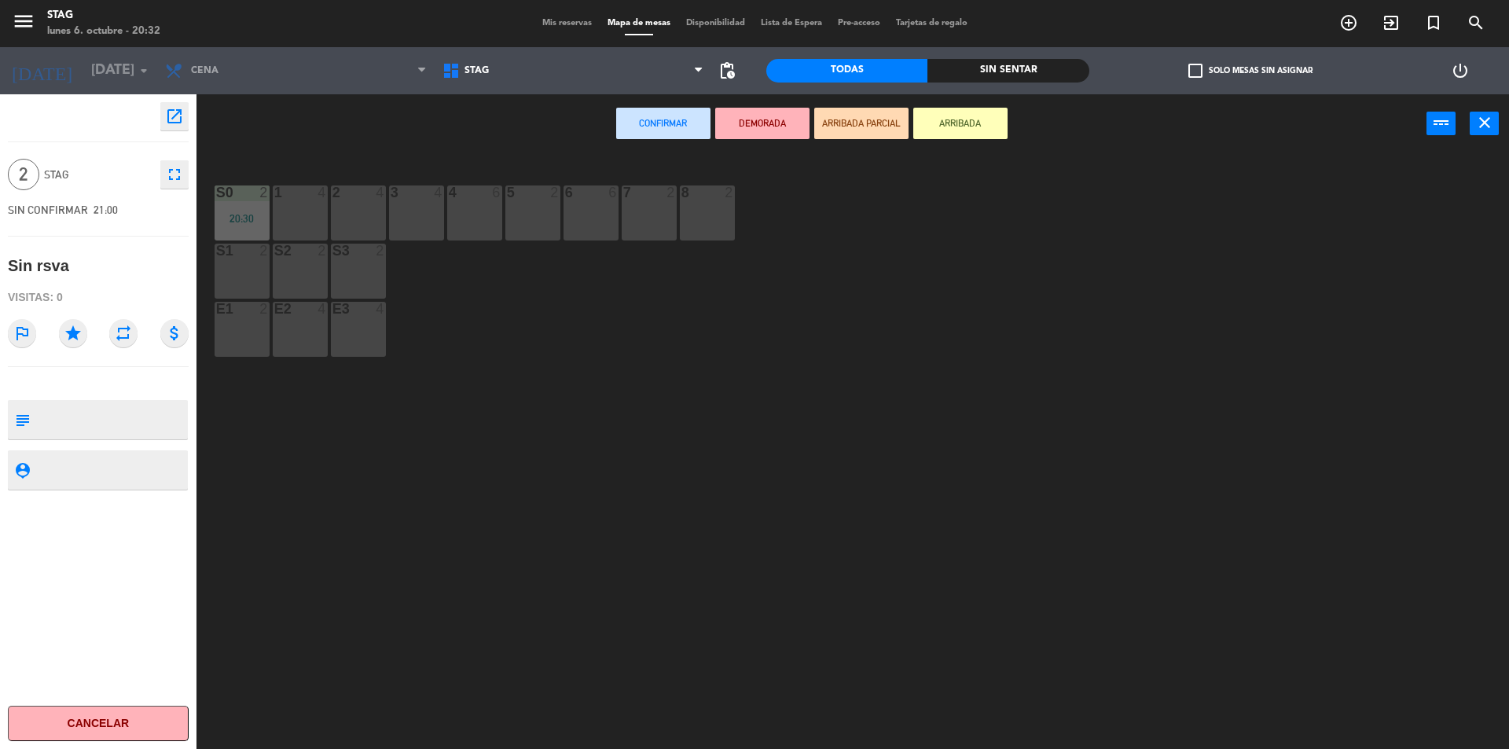
click at [296, 206] on div "1 4" at bounding box center [300, 213] width 55 height 55
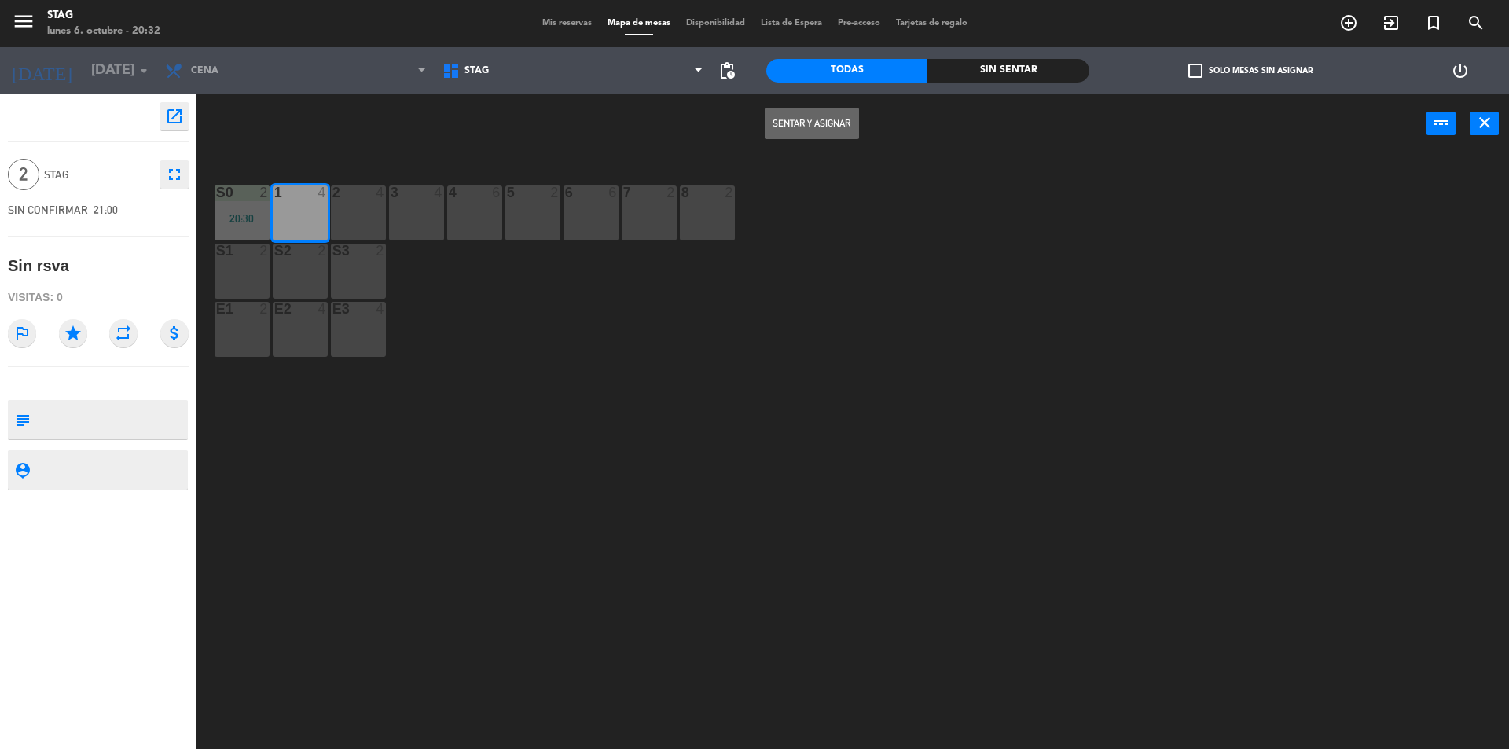
click at [825, 126] on button "Sentar y Asignar" at bounding box center [812, 123] width 94 height 31
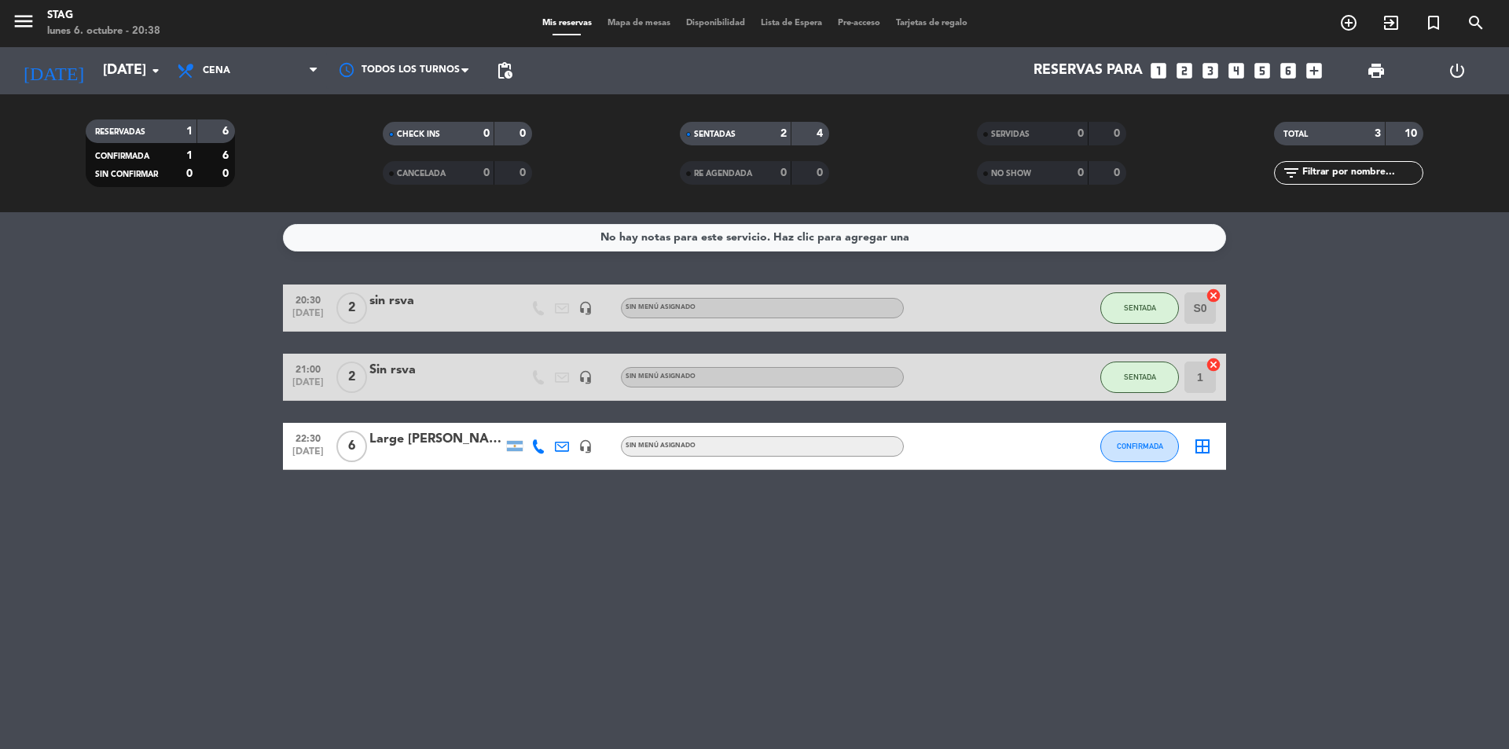
click at [790, 574] on div "No hay notas para este servicio. Haz clic para agregar una 20:30 [DATE] 2 sin r…" at bounding box center [754, 480] width 1509 height 537
click at [777, 579] on div "No hay notas para este servicio. Haz clic para agregar una 20:30 [DATE] 2 sin r…" at bounding box center [754, 480] width 1509 height 537
click at [1344, 22] on icon "add_circle_outline" at bounding box center [1349, 22] width 19 height 19
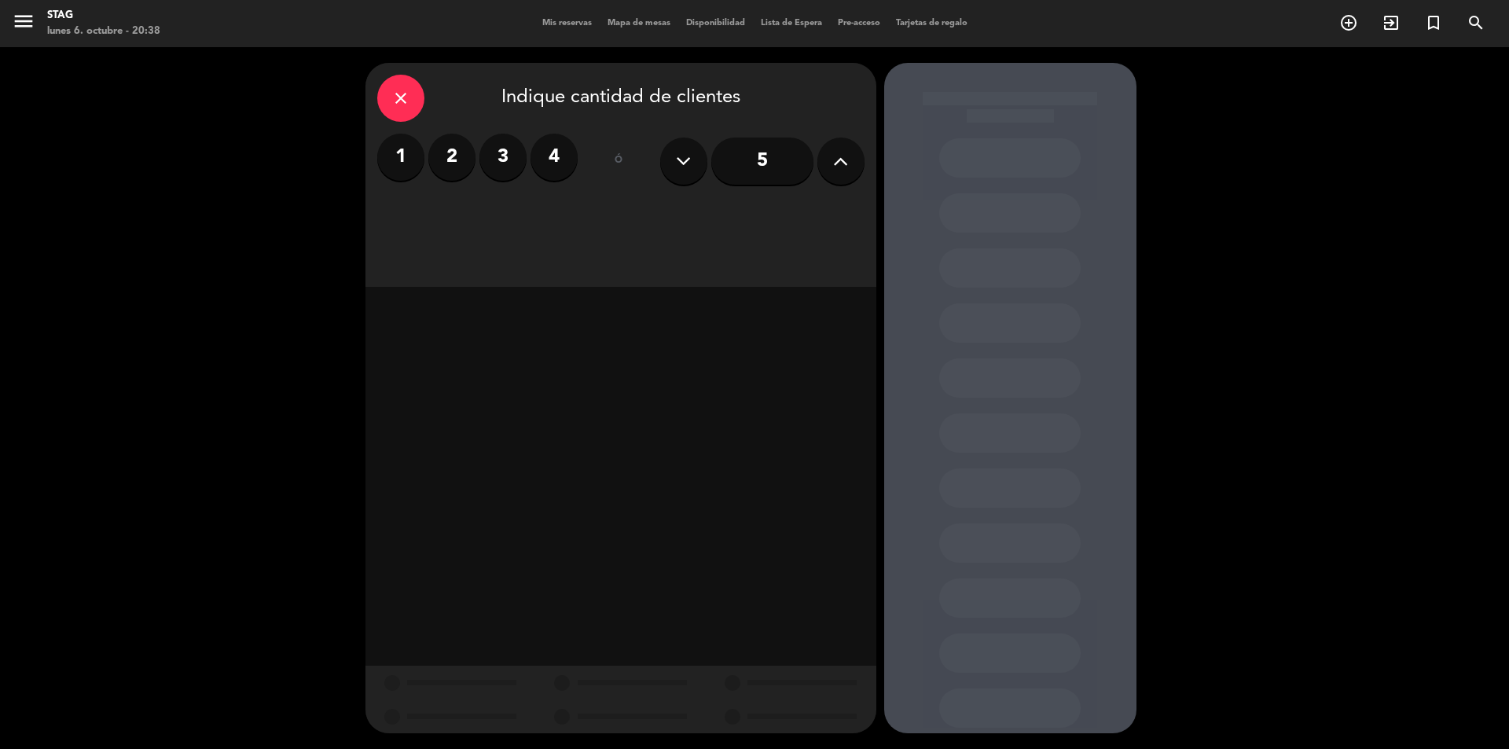
click at [458, 165] on label "2" at bounding box center [451, 157] width 47 height 47
click at [781, 213] on div "Cena" at bounding box center [784, 215] width 160 height 31
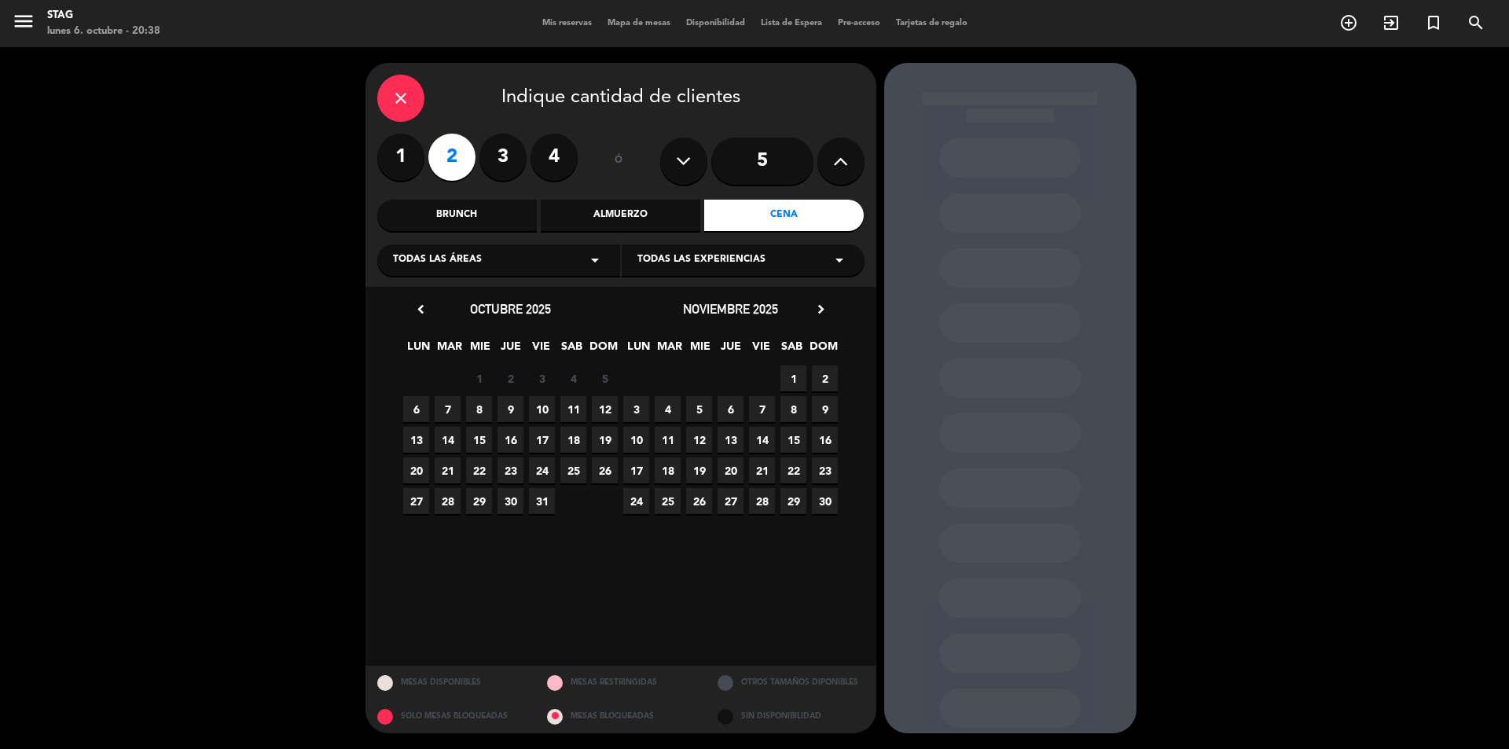
click at [419, 403] on span "6" at bounding box center [416, 409] width 26 height 26
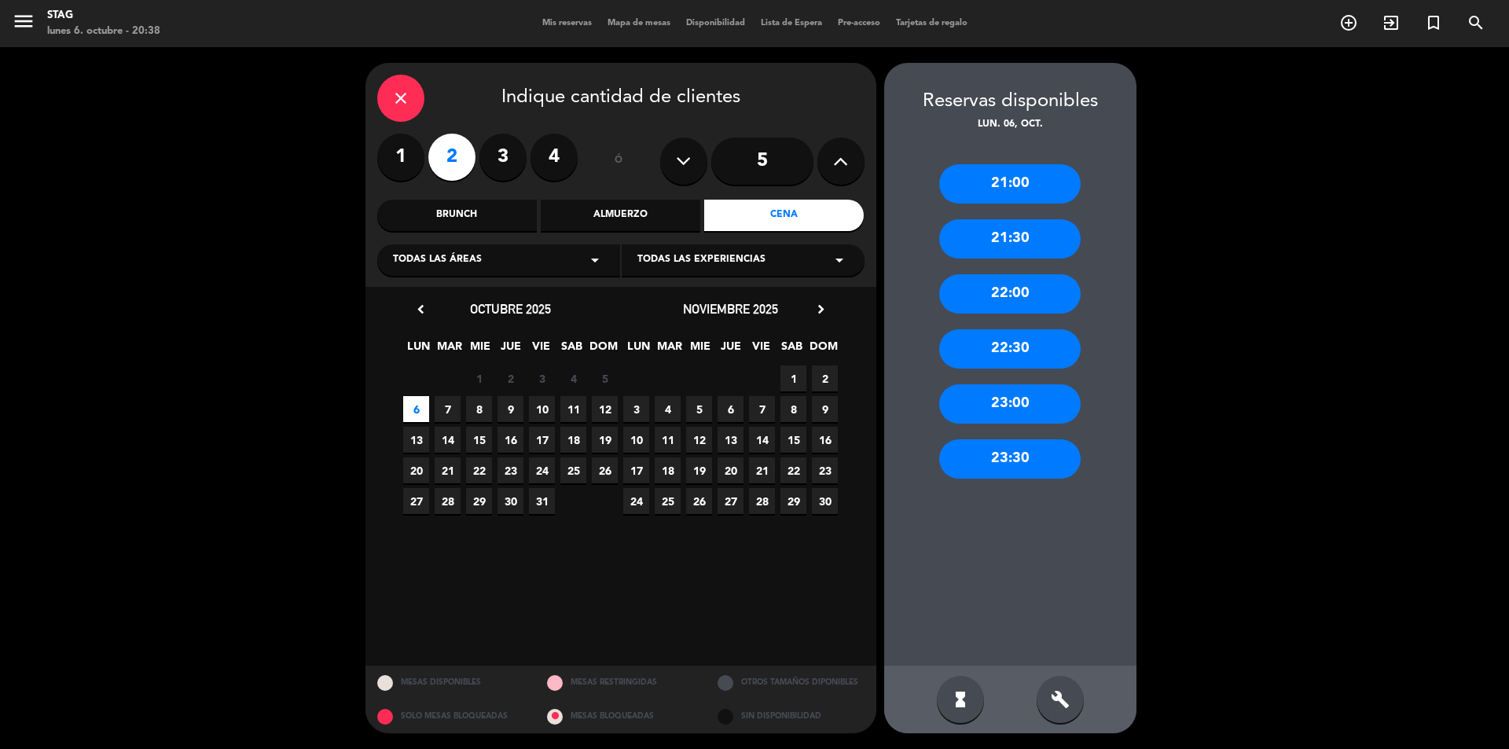
click at [1031, 182] on div "21:00" at bounding box center [1010, 183] width 142 height 39
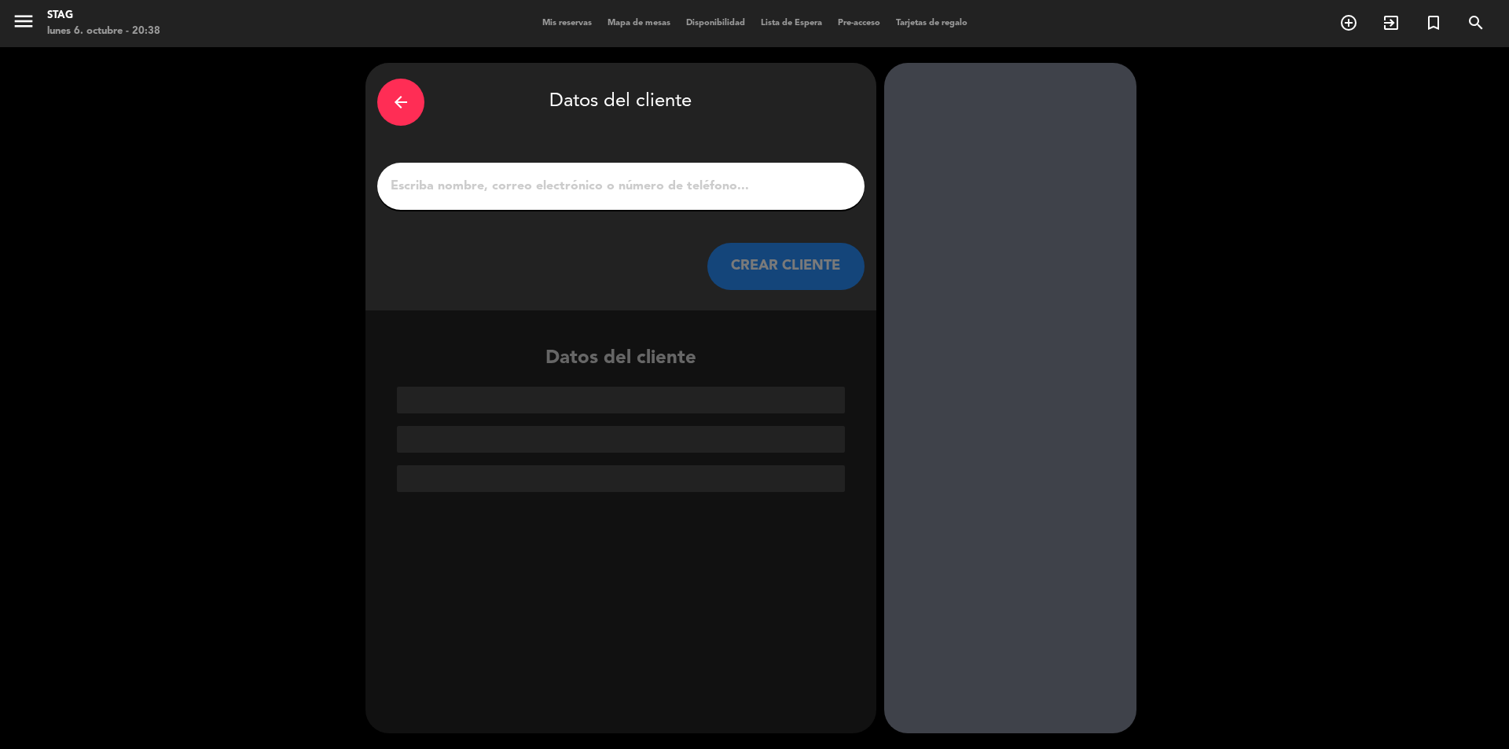
click at [469, 185] on input "1" at bounding box center [621, 186] width 464 height 22
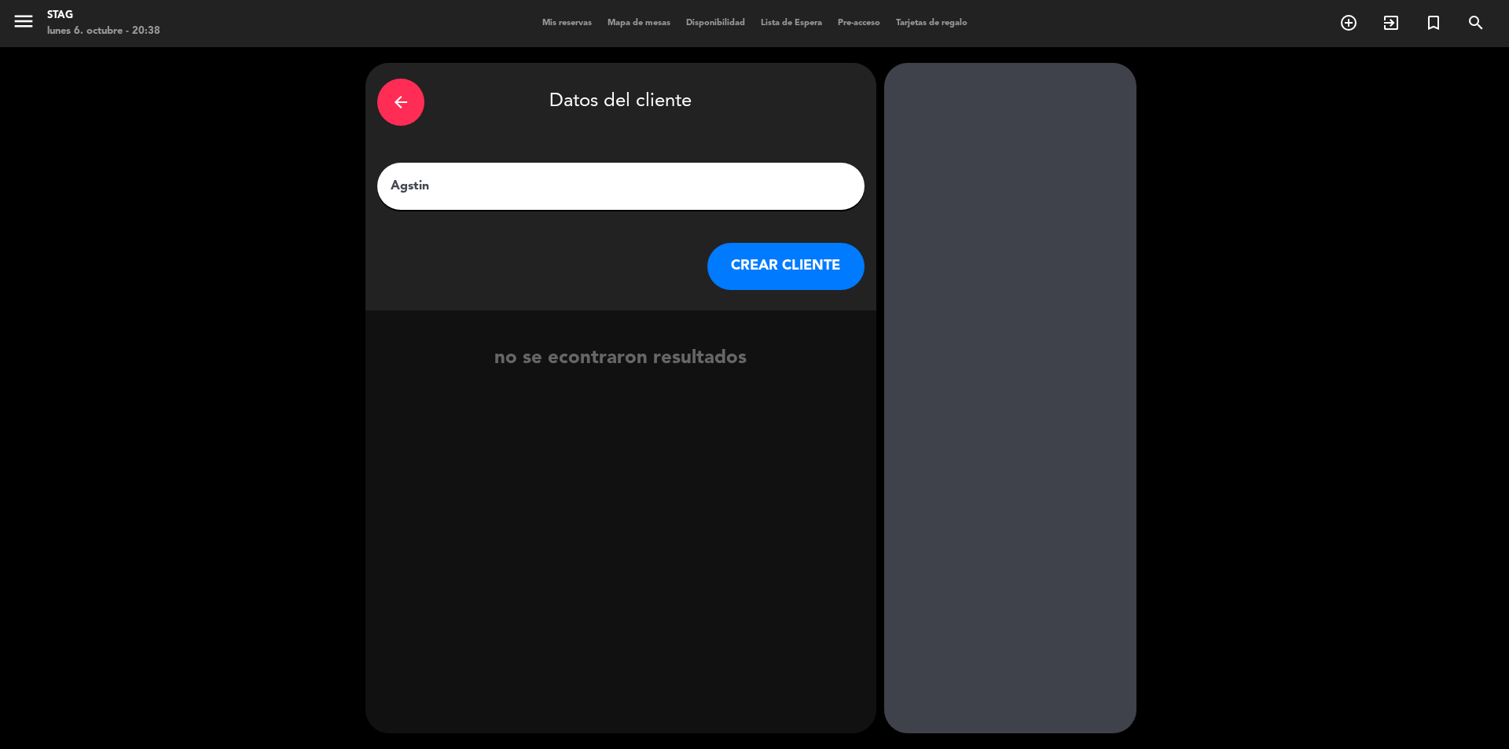
click at [409, 188] on input "Agstin" at bounding box center [621, 186] width 464 height 22
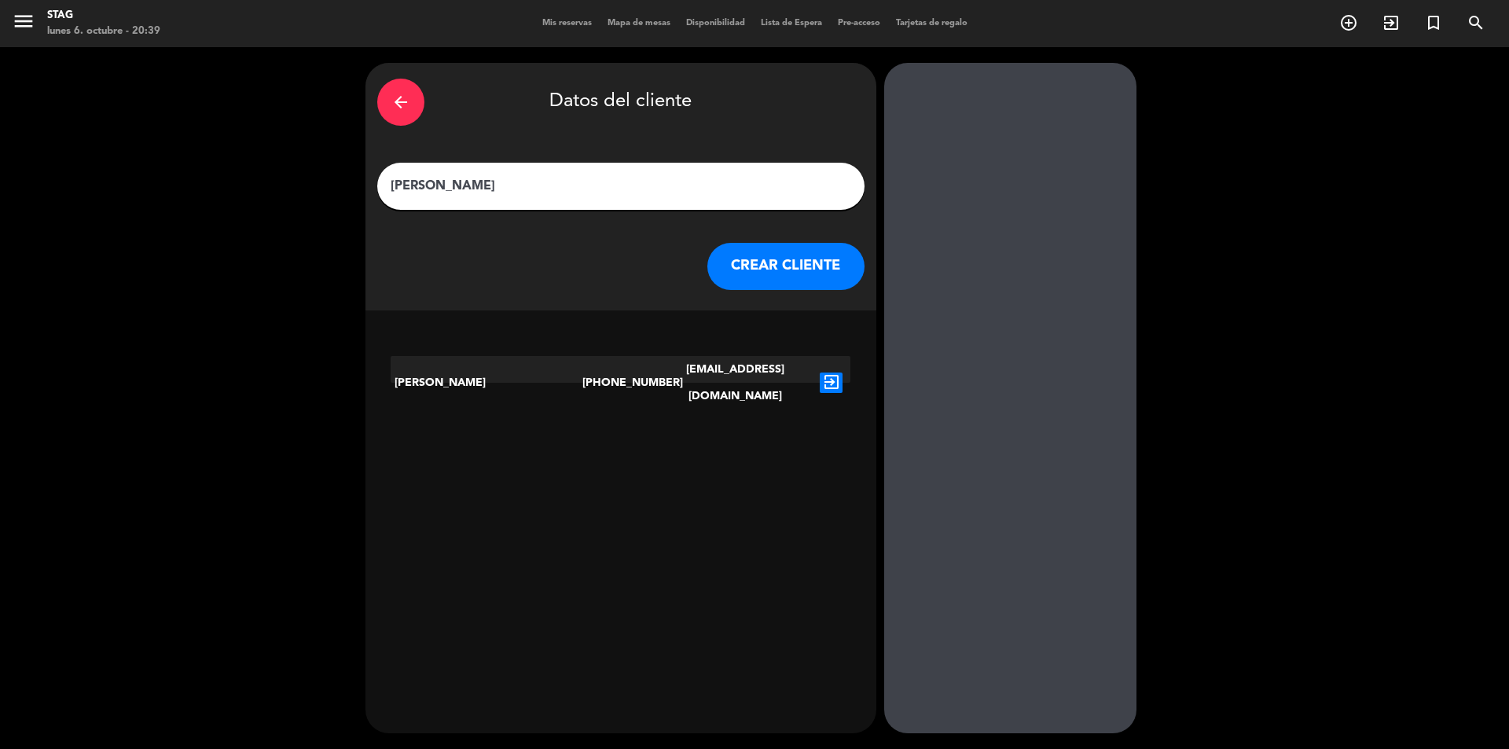
type input "[PERSON_NAME]"
click at [797, 262] on button "CREAR CLIENTE" at bounding box center [786, 266] width 157 height 47
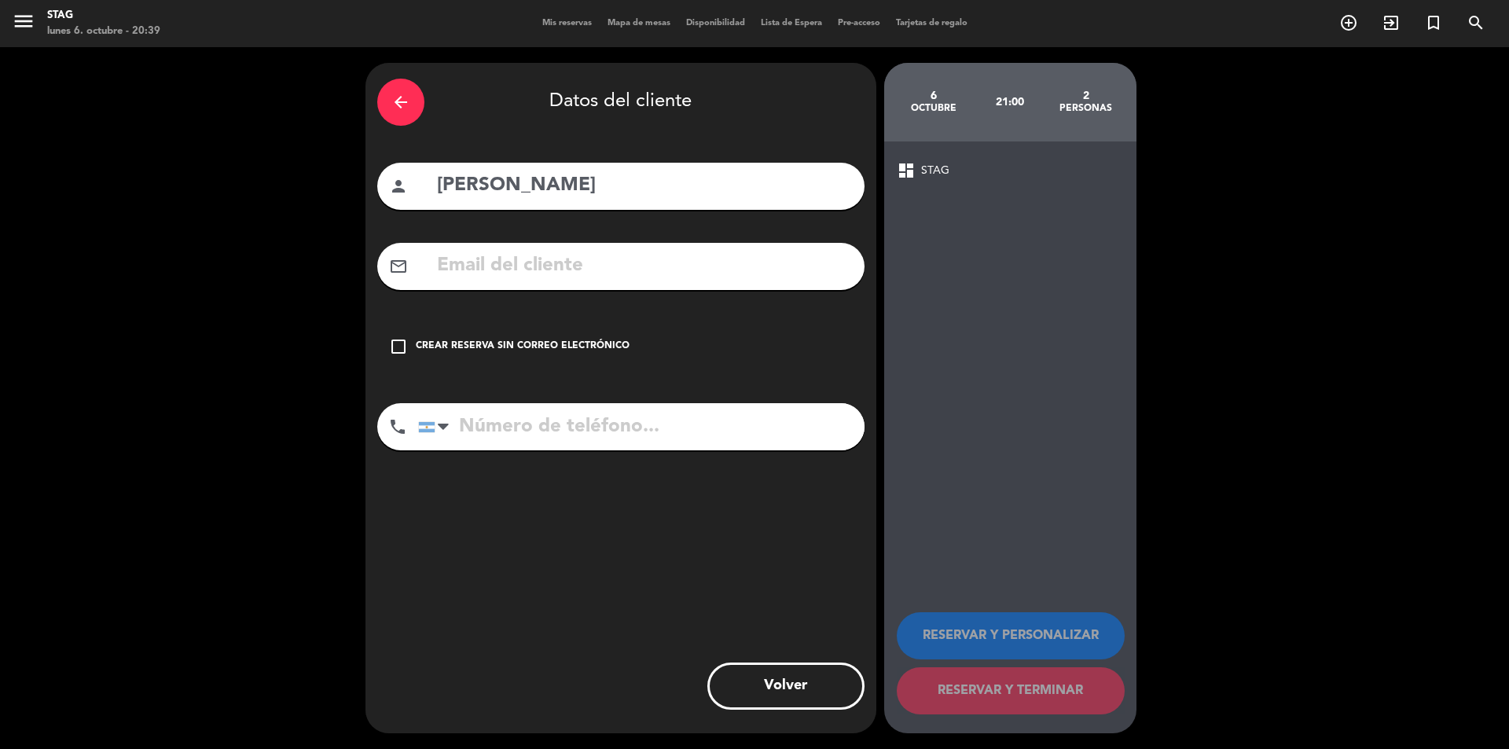
click at [392, 351] on icon "check_box_outline_blank" at bounding box center [398, 346] width 19 height 19
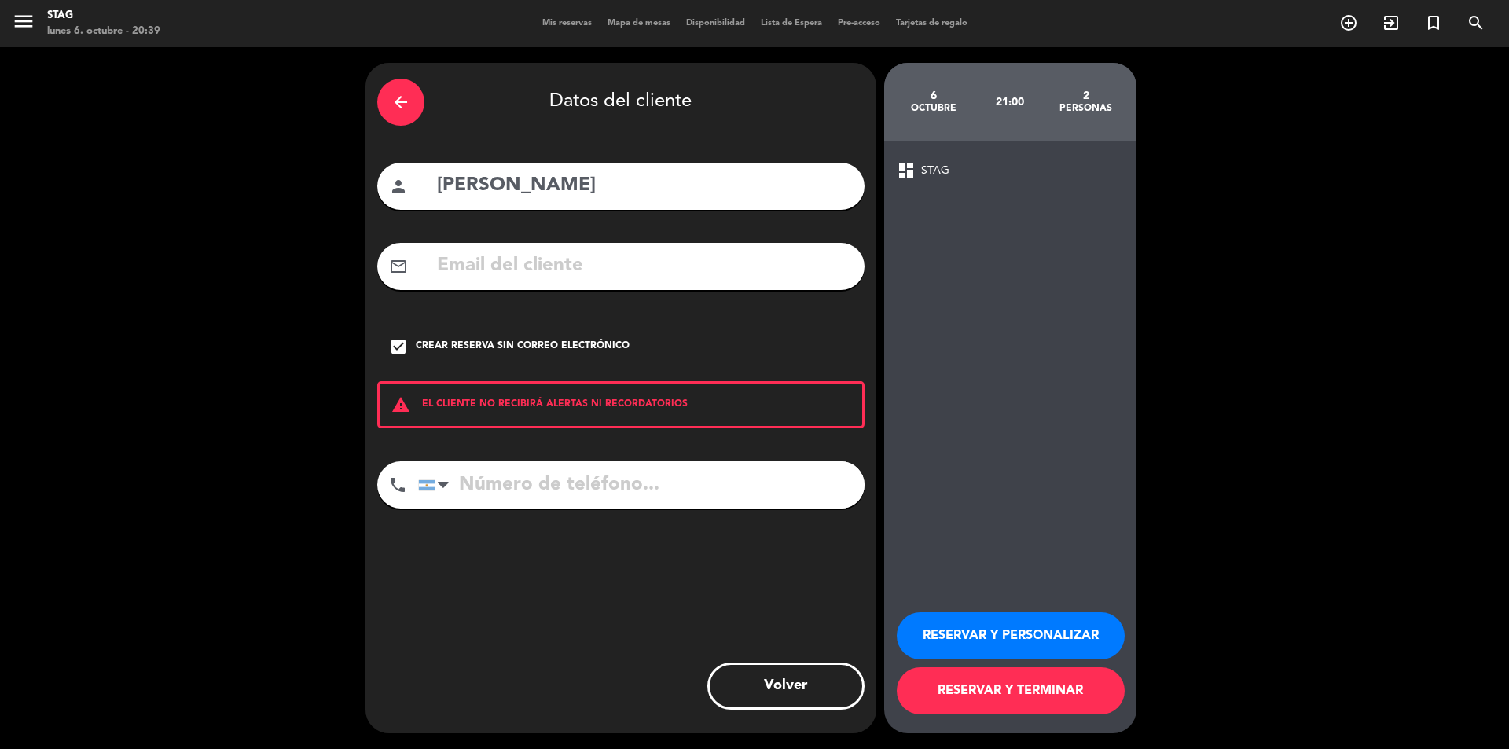
click at [1019, 625] on button "RESERVAR Y PERSONALIZAR" at bounding box center [1011, 635] width 228 height 47
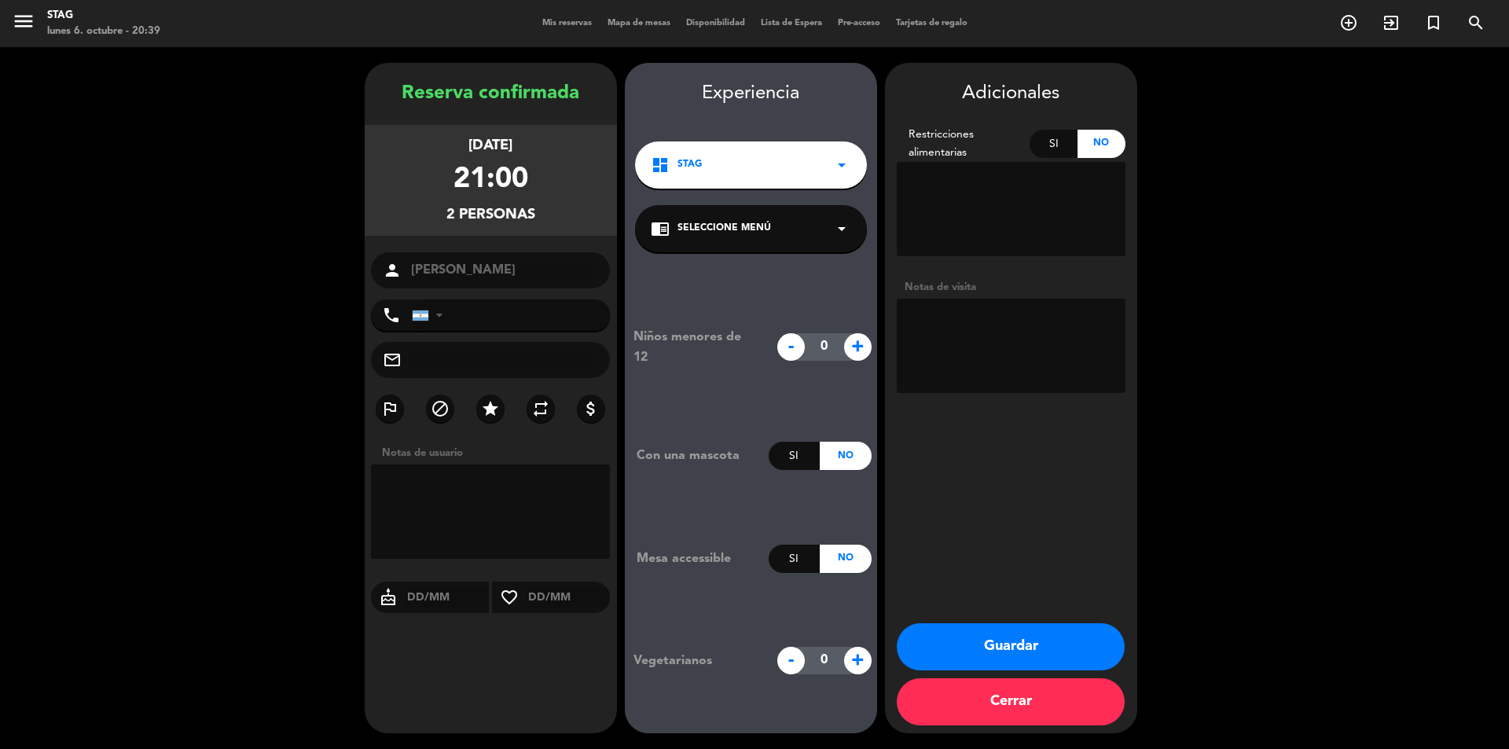
click at [418, 483] on textarea at bounding box center [491, 512] width 240 height 94
type textarea "Con [PERSON_NAME]"
click at [1071, 642] on button "Guardar" at bounding box center [1011, 646] width 228 height 47
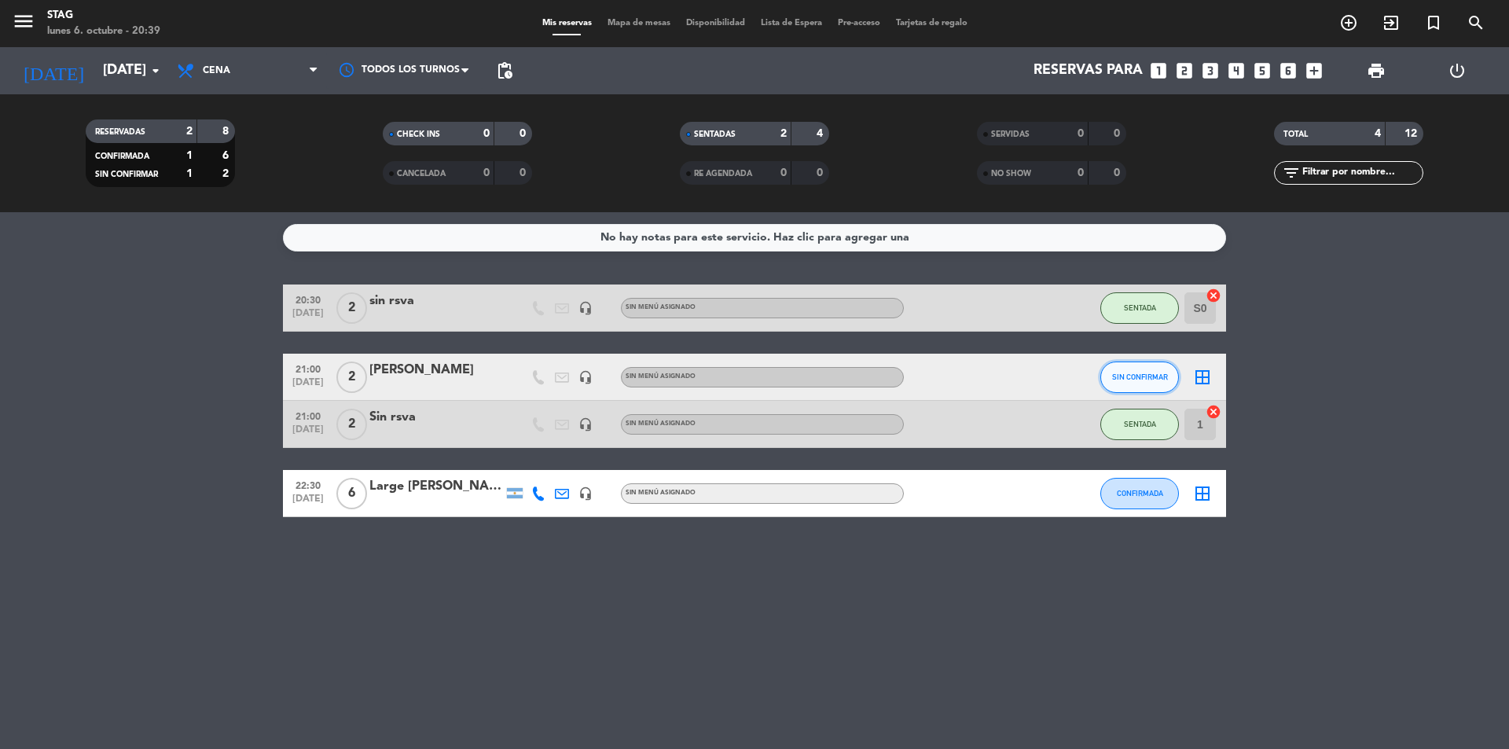
click at [1143, 376] on span "SIN CONFIRMAR" at bounding box center [1140, 377] width 56 height 9
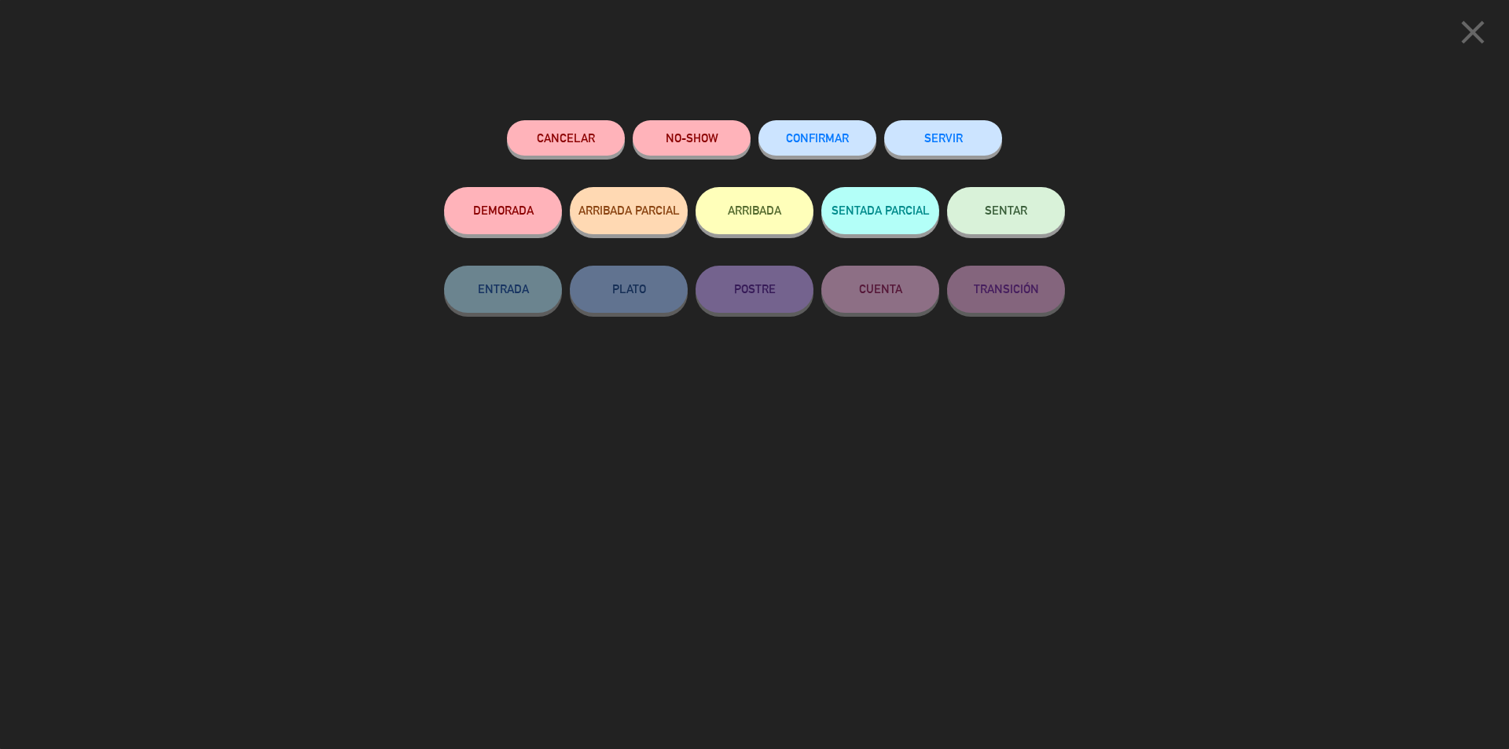
click at [1471, 35] on icon "close" at bounding box center [1473, 32] width 39 height 39
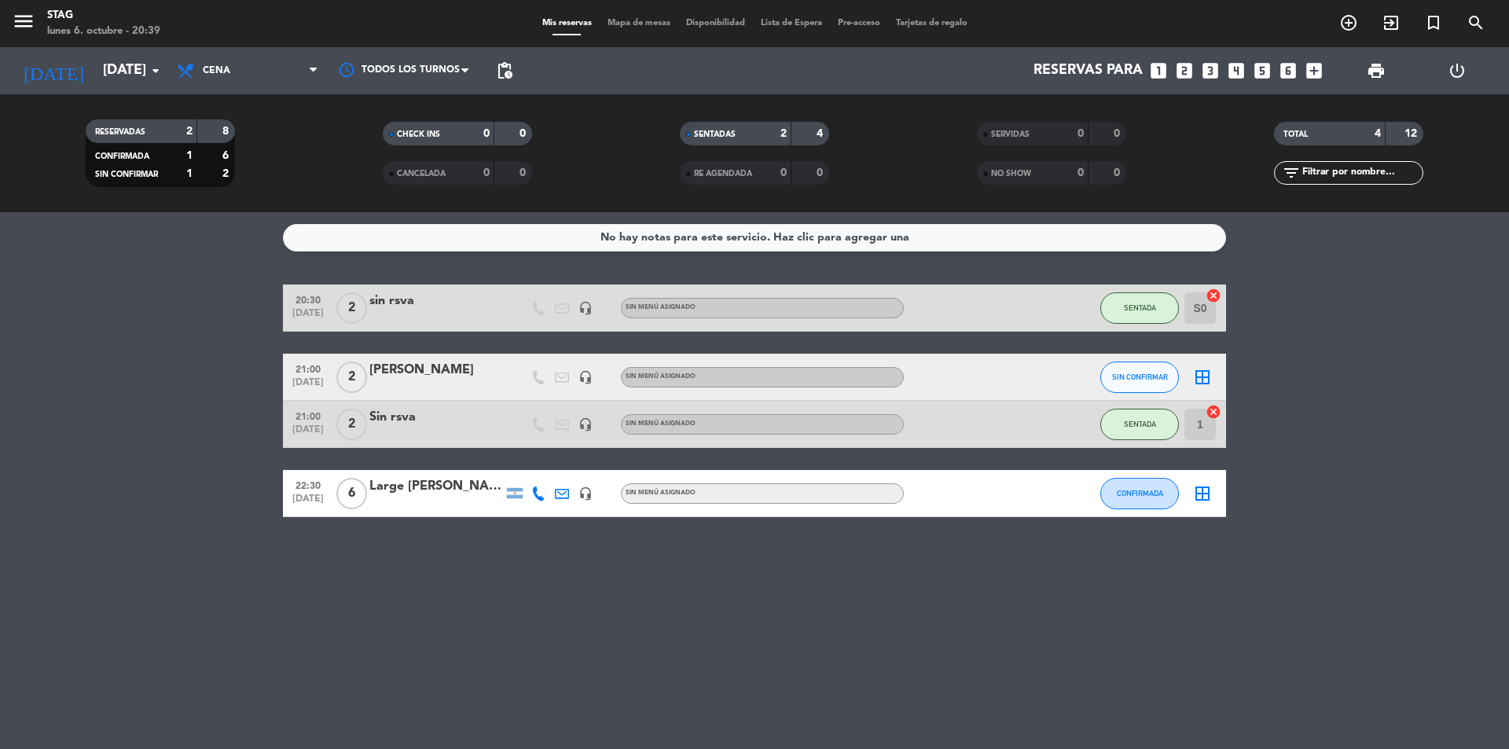
click at [387, 373] on div "[PERSON_NAME]" at bounding box center [436, 370] width 134 height 20
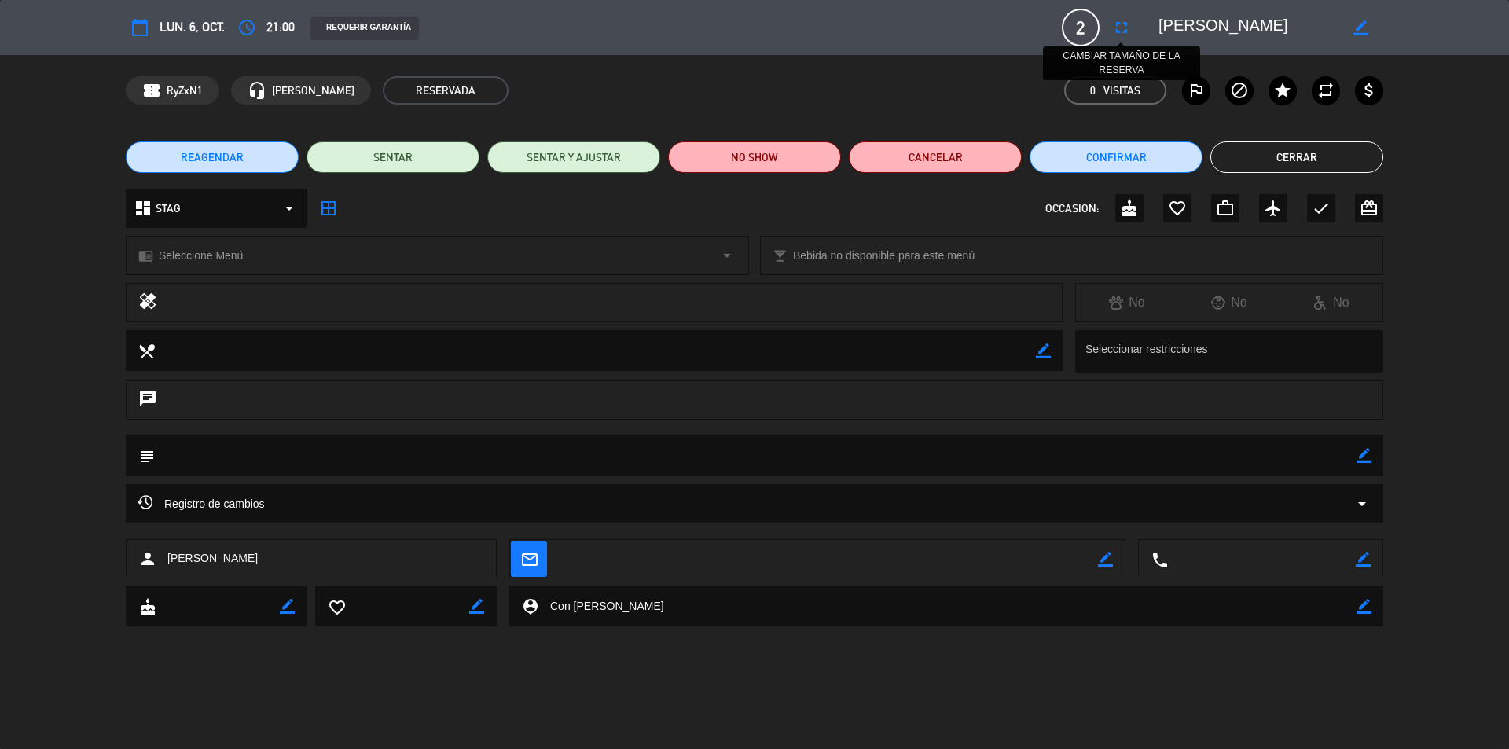
click at [1121, 23] on icon "fullscreen" at bounding box center [1121, 27] width 19 height 19
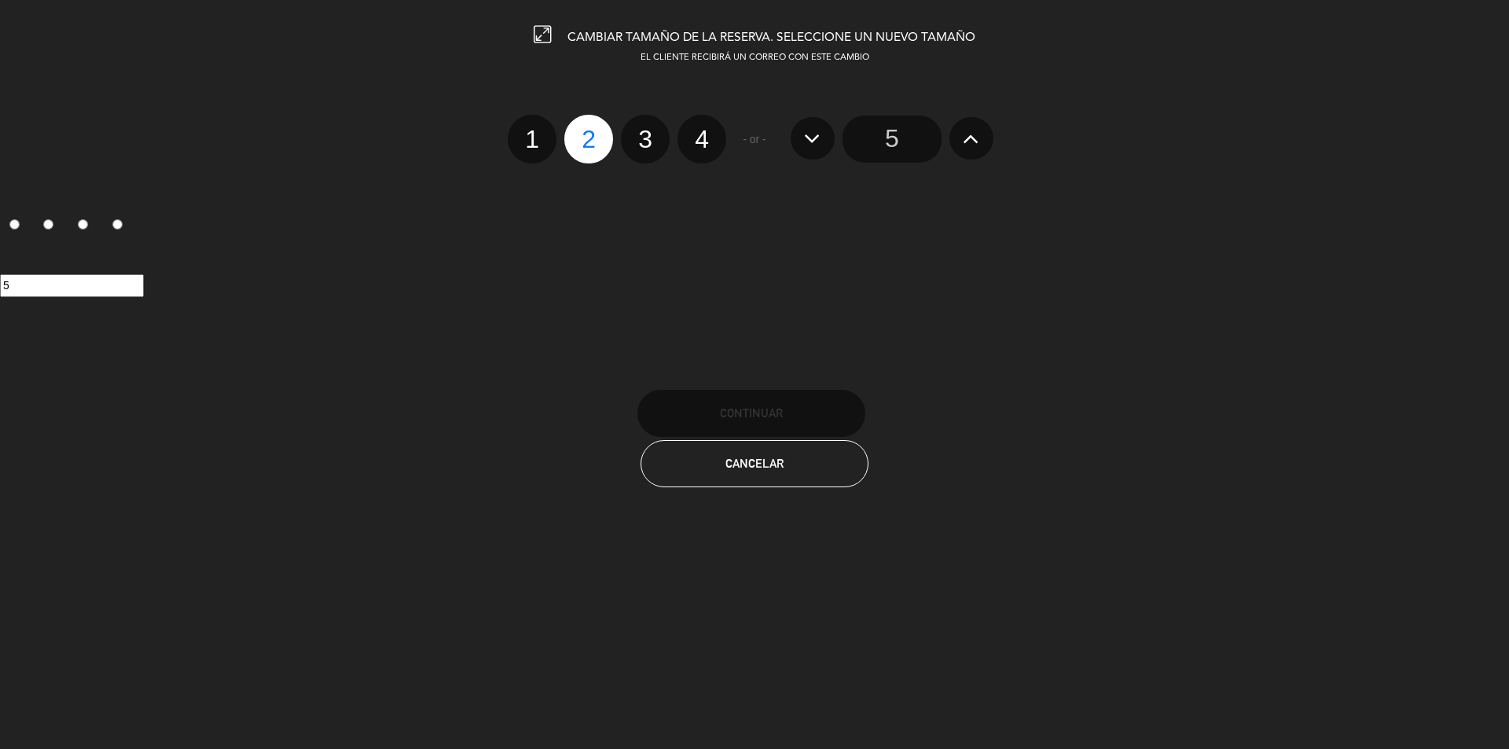
click at [648, 145] on label "3" at bounding box center [645, 139] width 49 height 49
click at [648, 131] on input "3" at bounding box center [643, 125] width 10 height 10
radio input "true"
radio input "false"
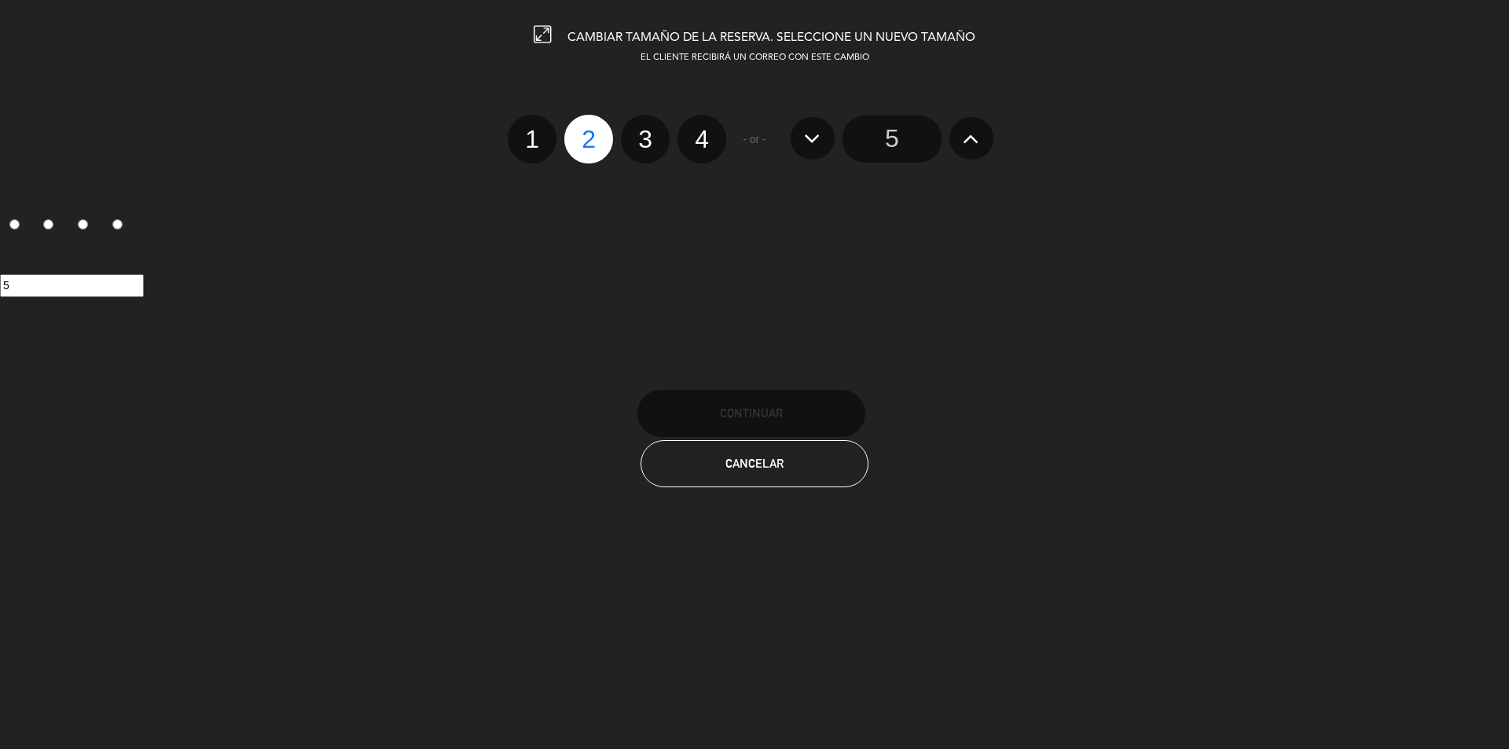
radio input "false"
radio input "true"
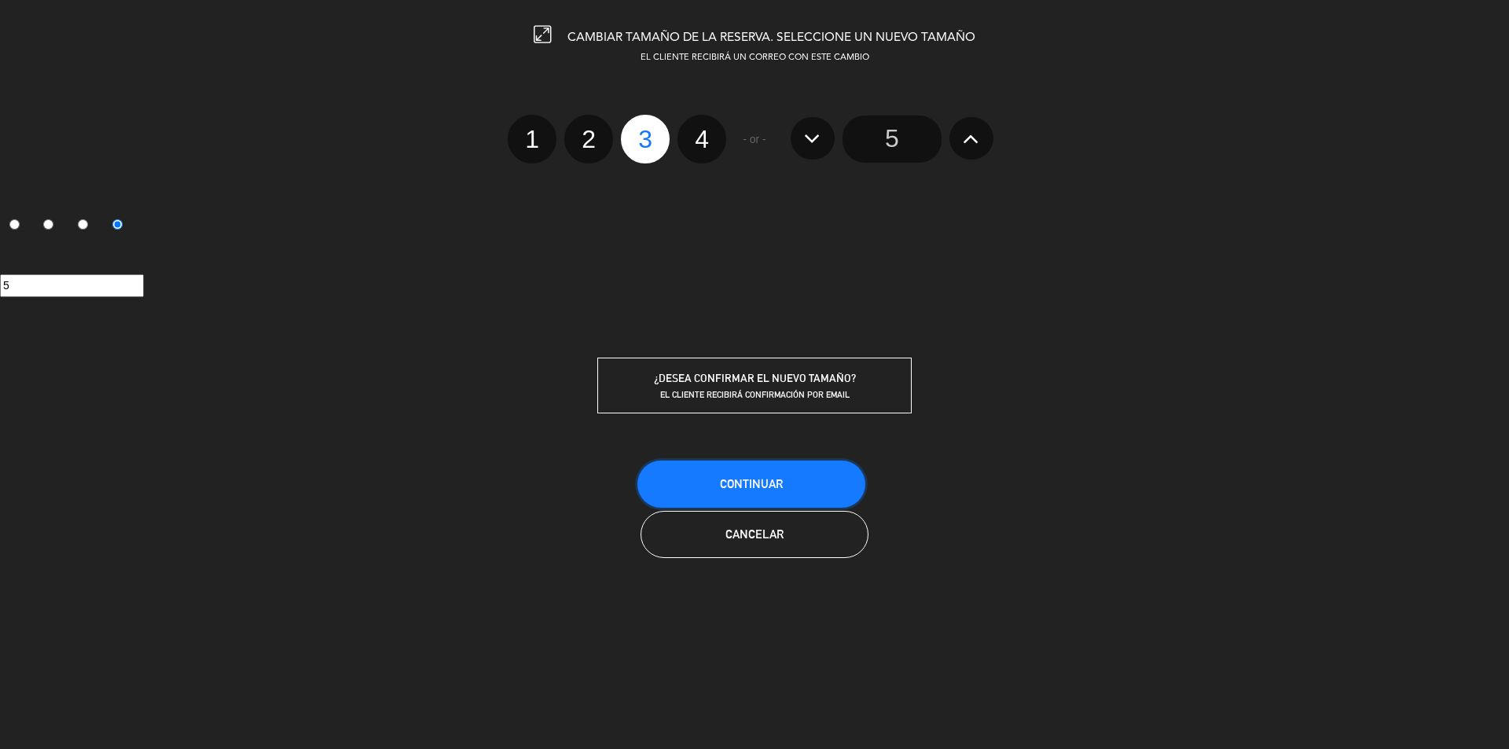
click at [784, 476] on button "Continuar" at bounding box center [752, 484] width 228 height 47
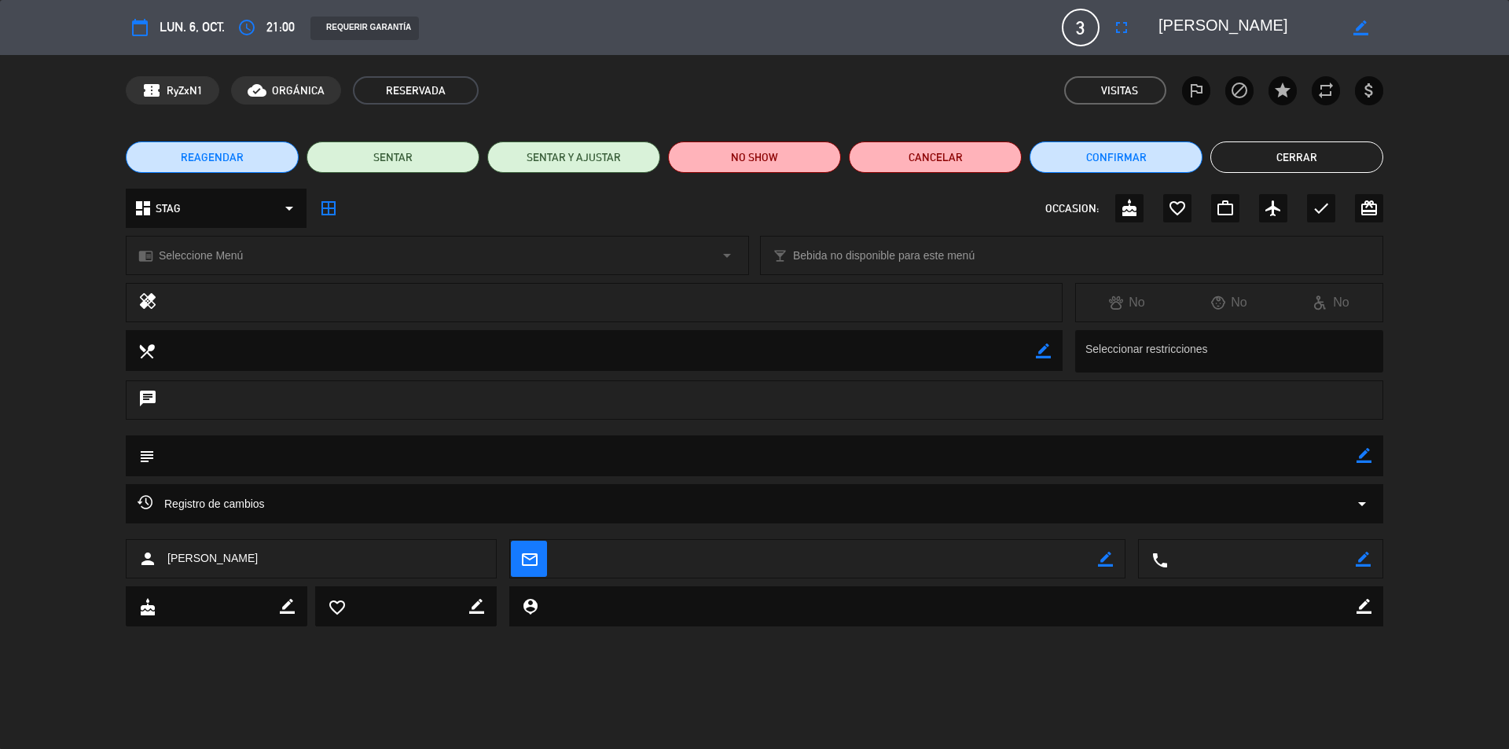
click at [1301, 161] on button "Cerrar" at bounding box center [1297, 157] width 173 height 31
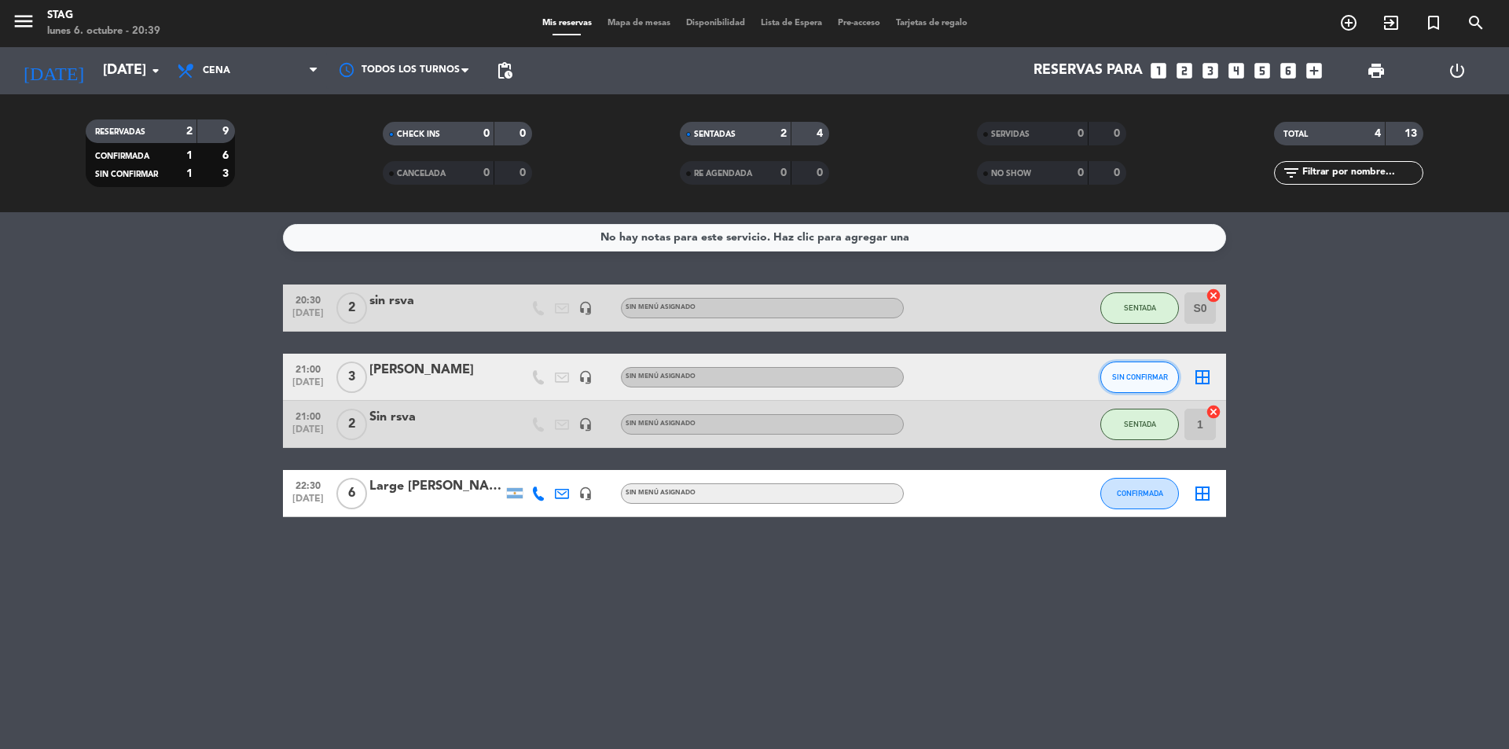
click at [1147, 376] on span "SIN CONFIRMAR" at bounding box center [1140, 377] width 56 height 9
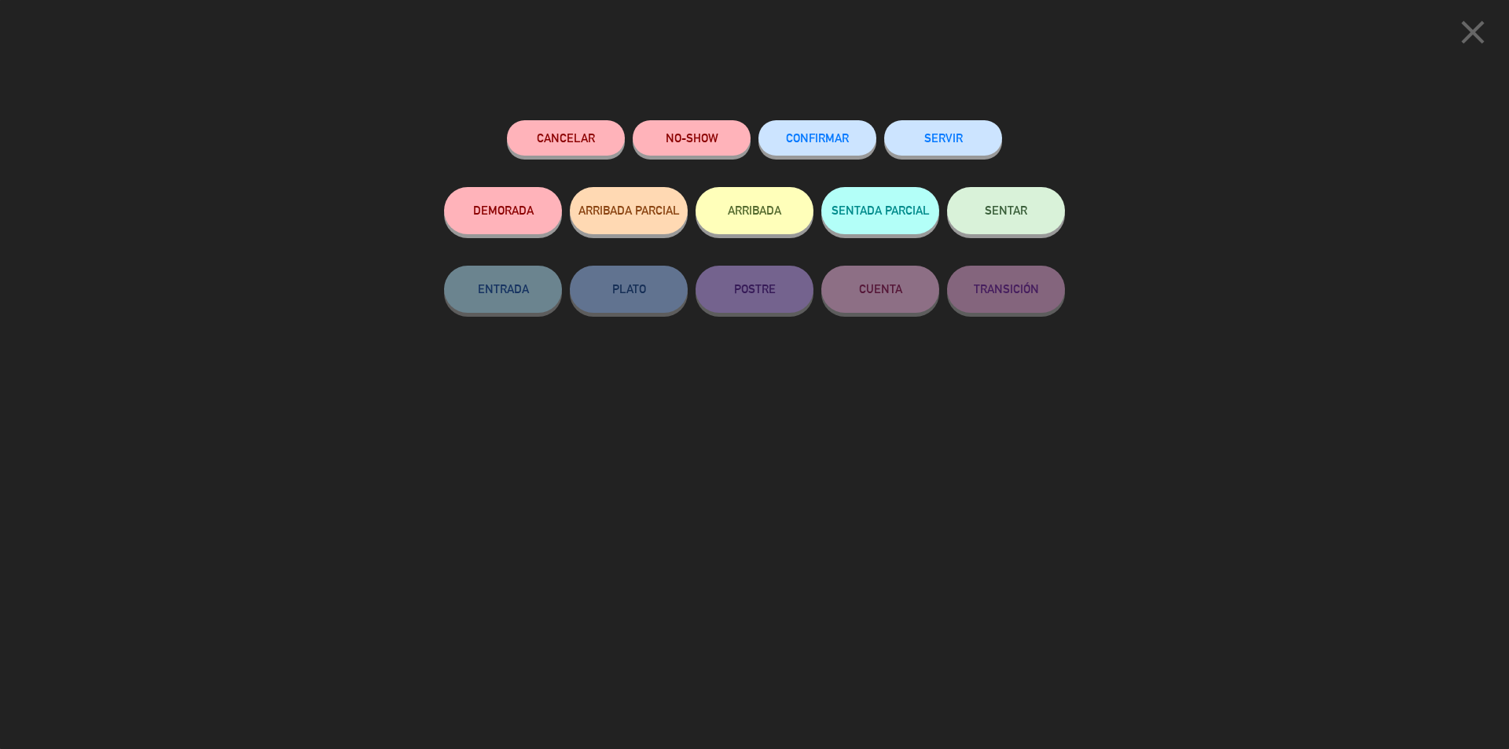
drag, startPoint x: 1014, startPoint y: 208, endPoint x: 1031, endPoint y: 200, distance: 18.6
click at [1020, 206] on span "SENTAR" at bounding box center [1006, 210] width 42 height 13
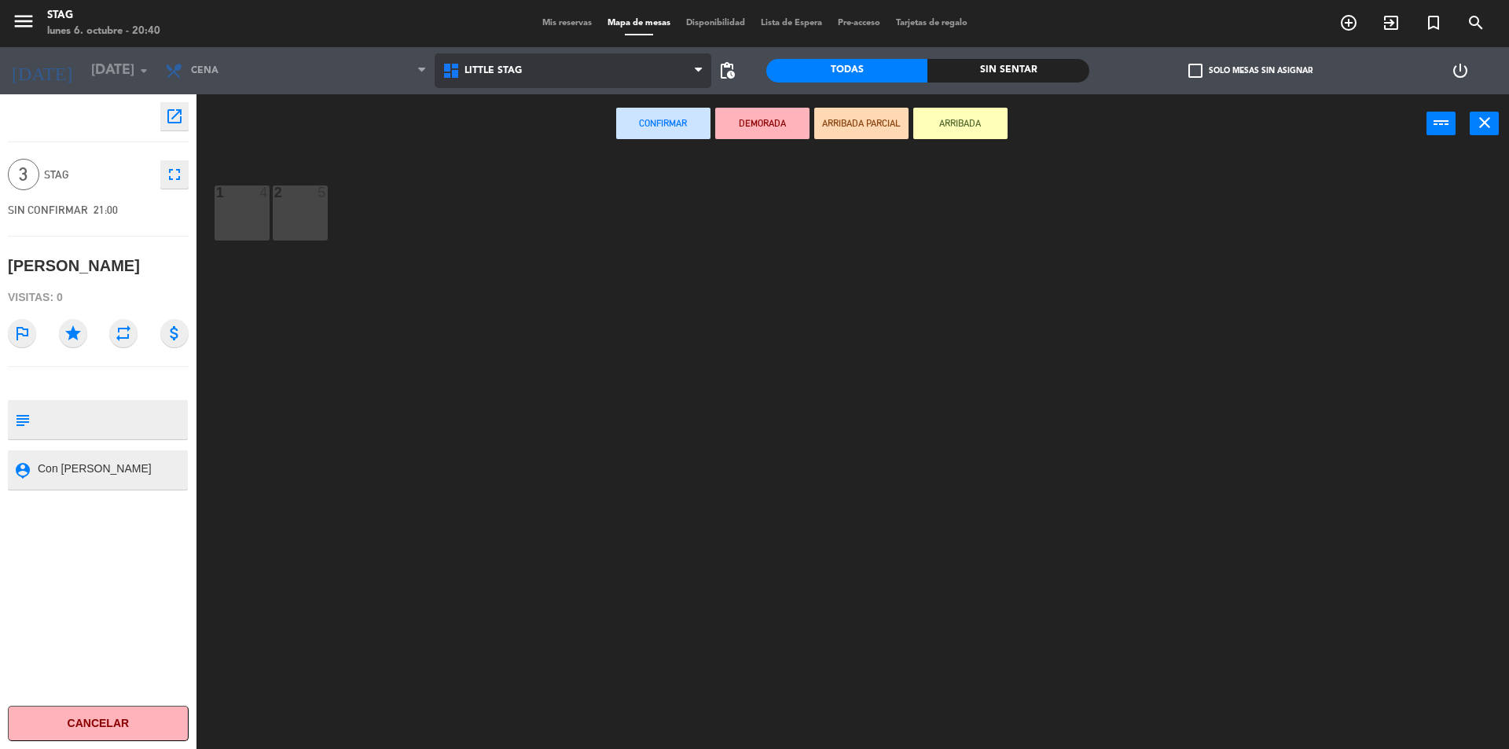
click at [480, 65] on span "Little Stag" at bounding box center [493, 70] width 57 height 11
click at [481, 135] on ng-component "menu STAG lunes 6. octubre - 20:40 Mis reservas Mapa de mesas Disponibilidad Li…" at bounding box center [754, 376] width 1509 height 753
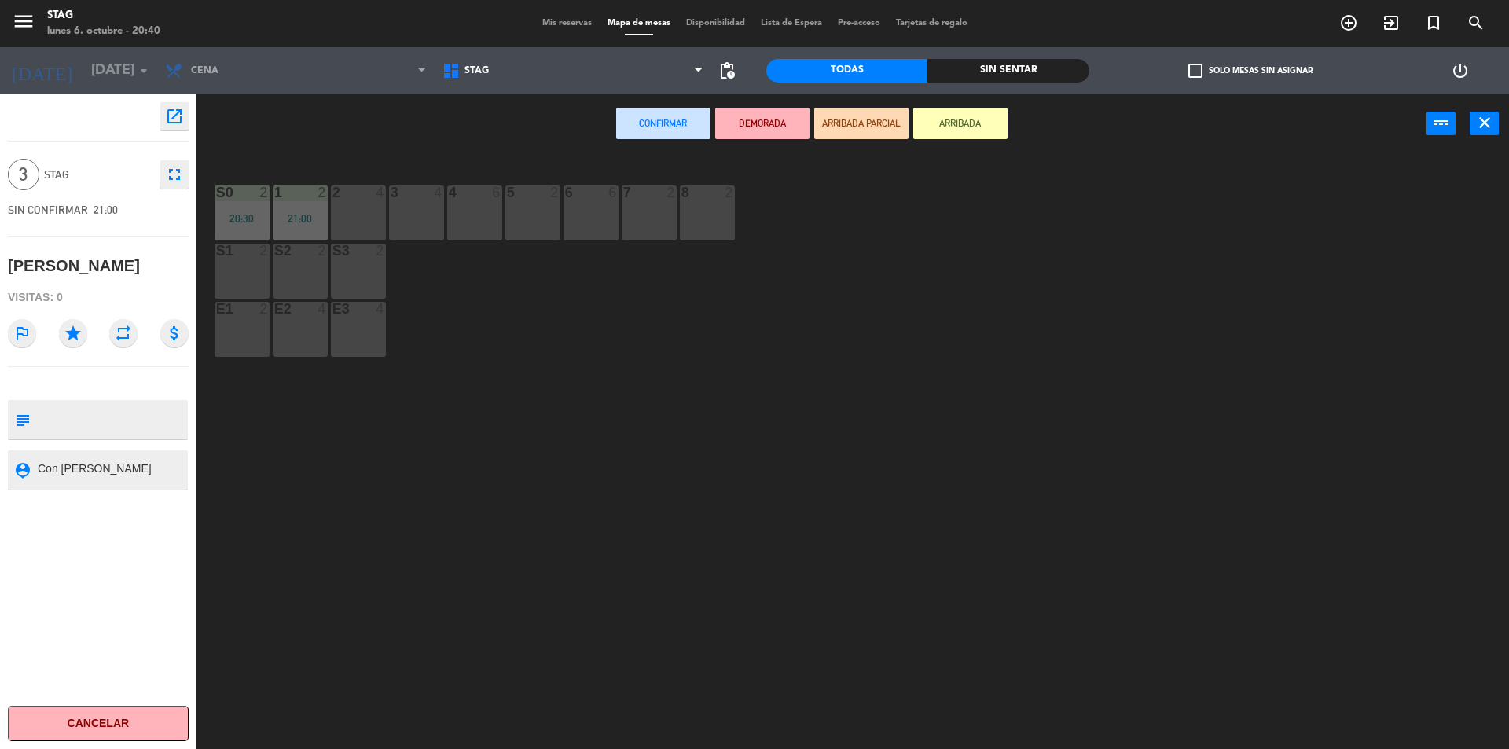
click at [338, 210] on div "2 4" at bounding box center [358, 213] width 55 height 55
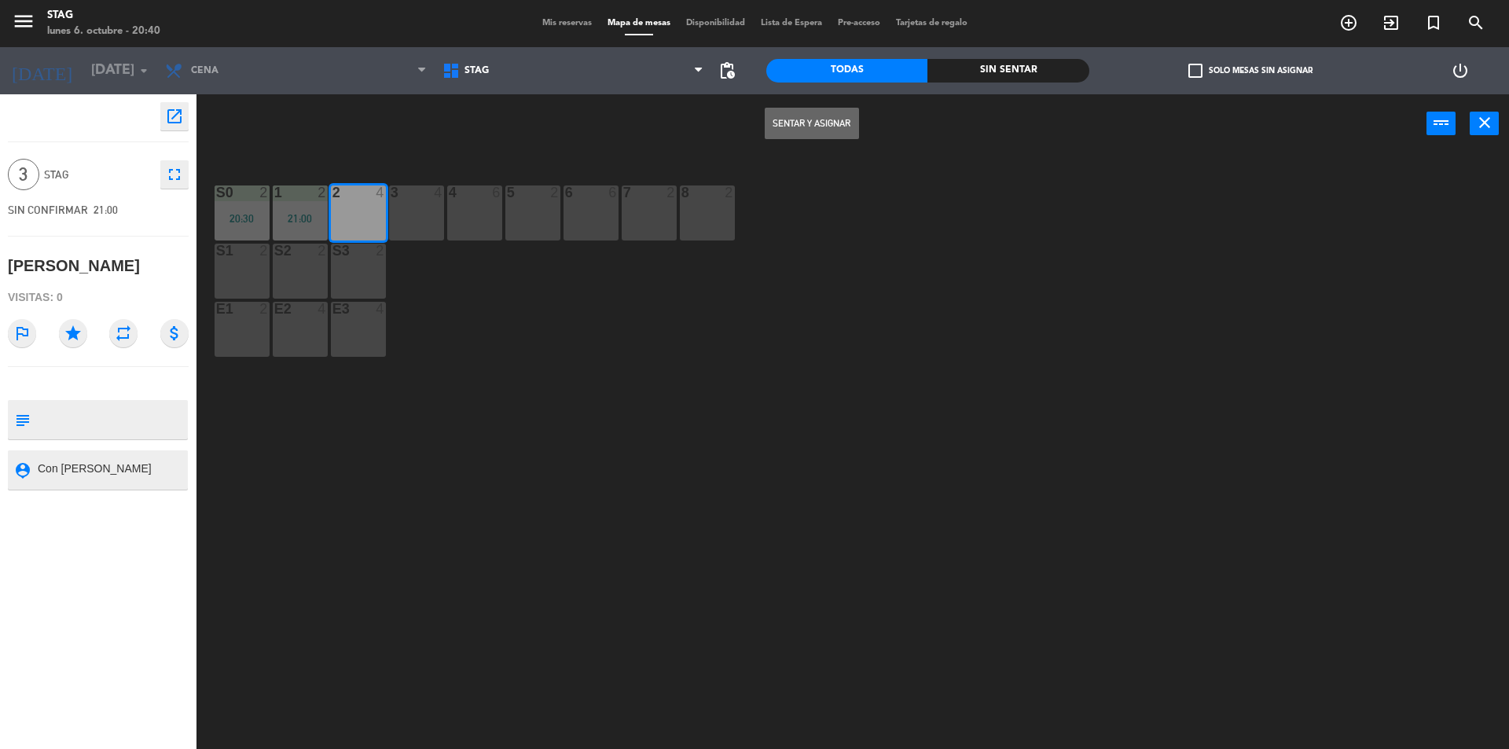
drag, startPoint x: 793, startPoint y: 118, endPoint x: 963, endPoint y: 155, distance: 173.8
click at [840, 119] on button "Sentar y Asignar" at bounding box center [812, 123] width 94 height 31
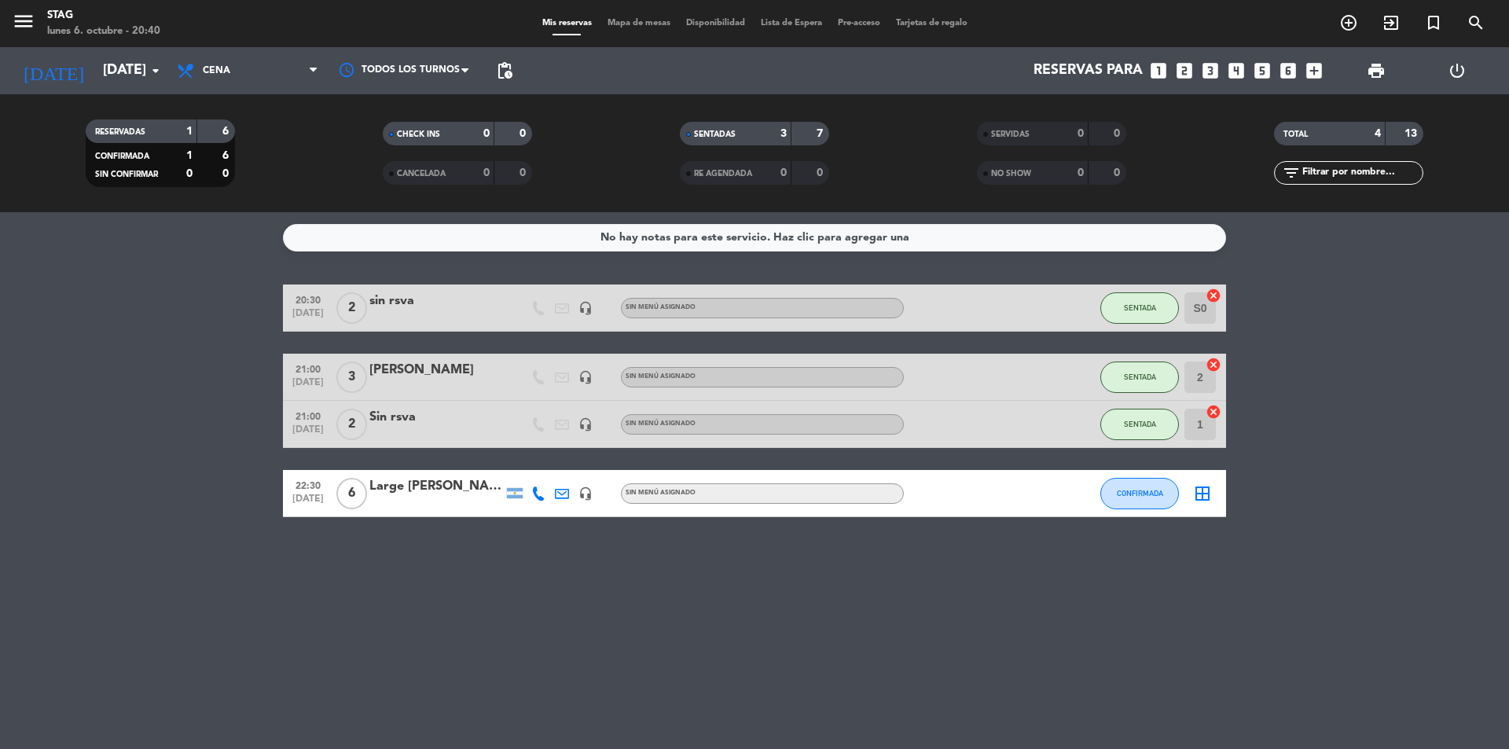
click at [1112, 618] on div "No hay notas para este servicio. Haz clic para agregar una 20:30 [DATE] 2 sin r…" at bounding box center [754, 480] width 1509 height 537
